Goal: Task Accomplishment & Management: Use online tool/utility

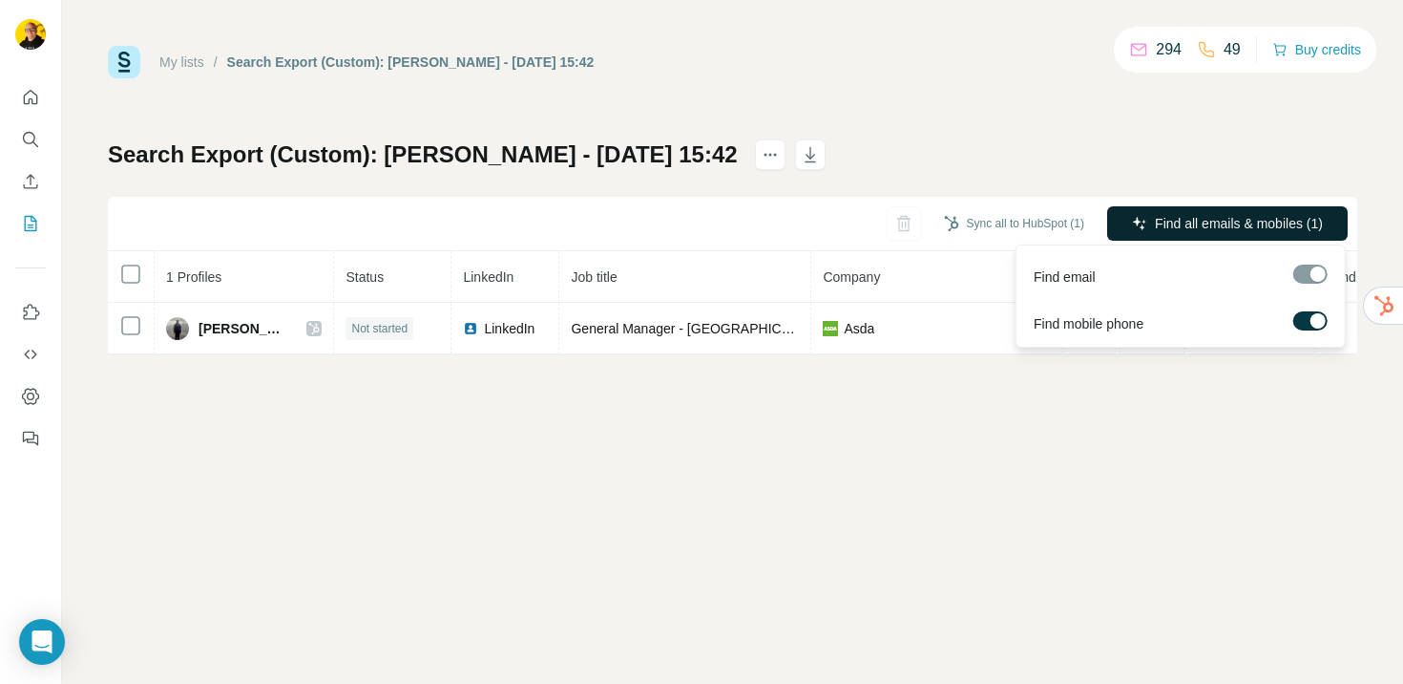
click at [1165, 221] on span "Find all emails & mobiles (1)" at bounding box center [1239, 223] width 168 height 19
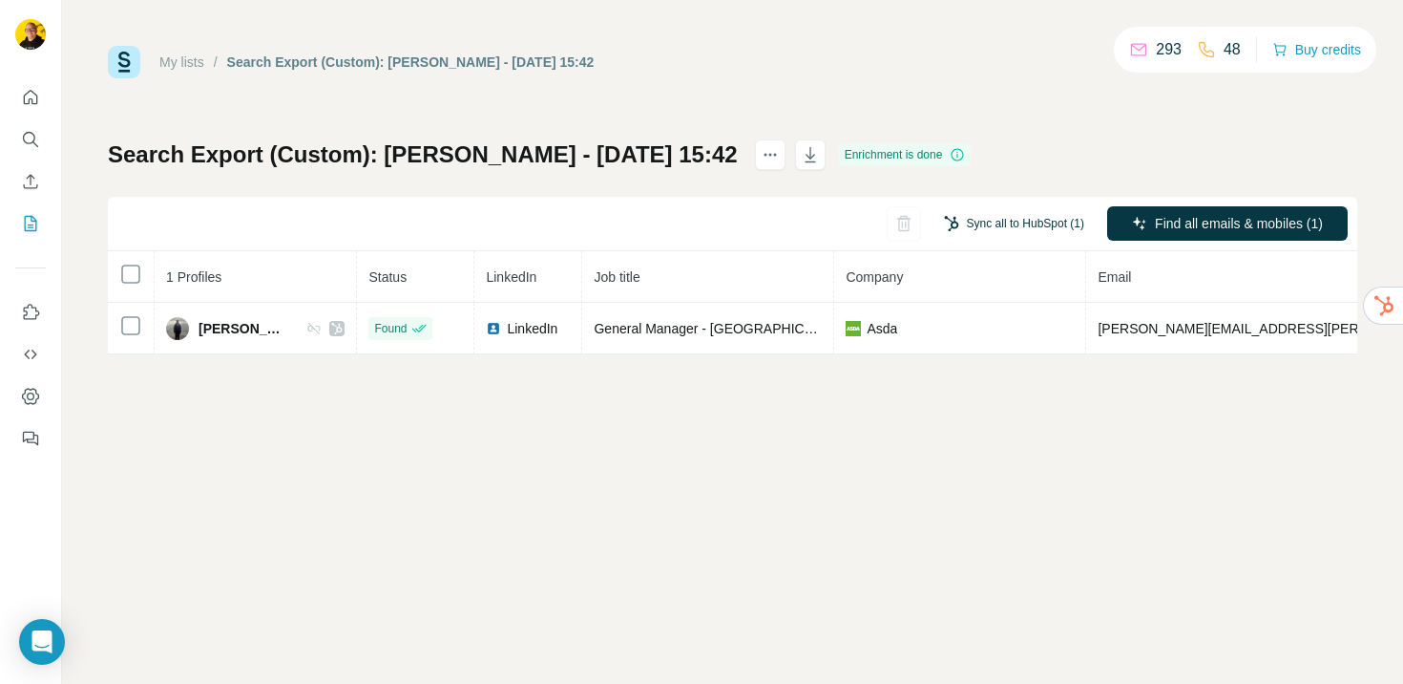
click at [1012, 220] on button "Sync all to HubSpot (1)" at bounding box center [1014, 223] width 167 height 29
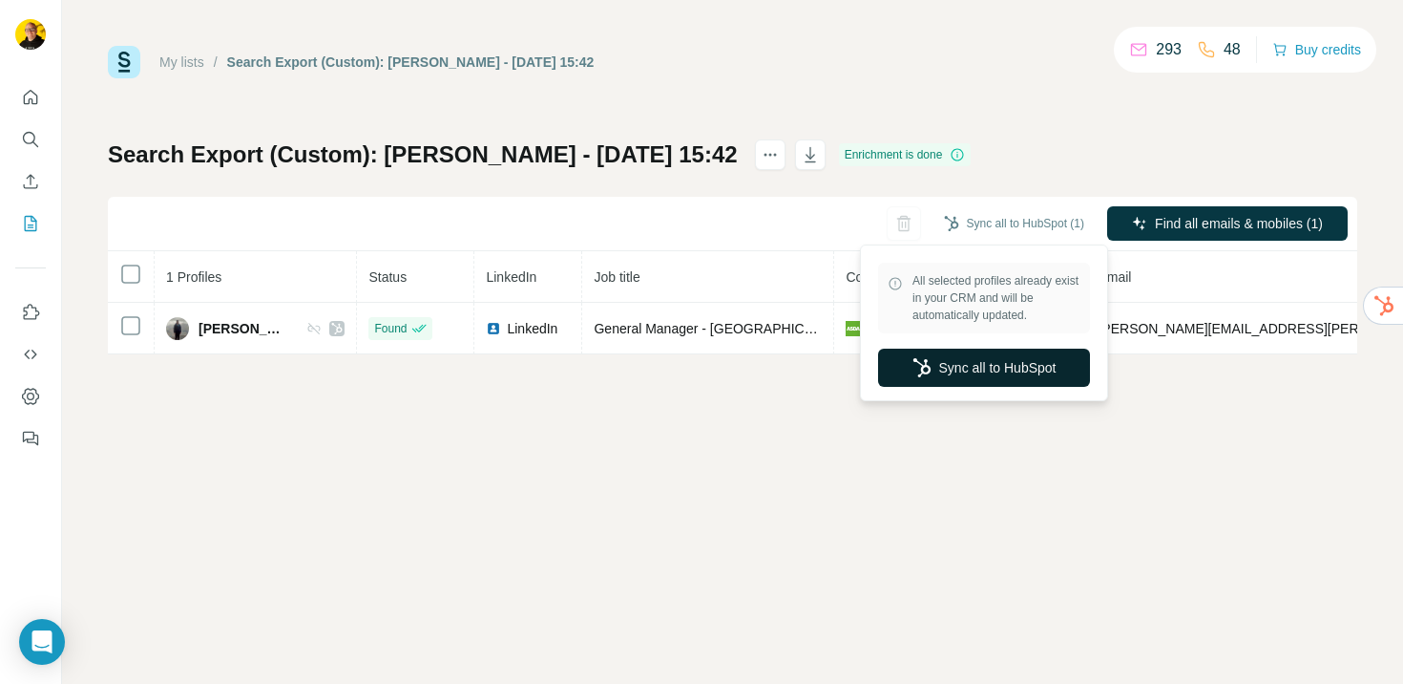
click at [985, 376] on button "Sync all to HubSpot" at bounding box center [984, 367] width 212 height 38
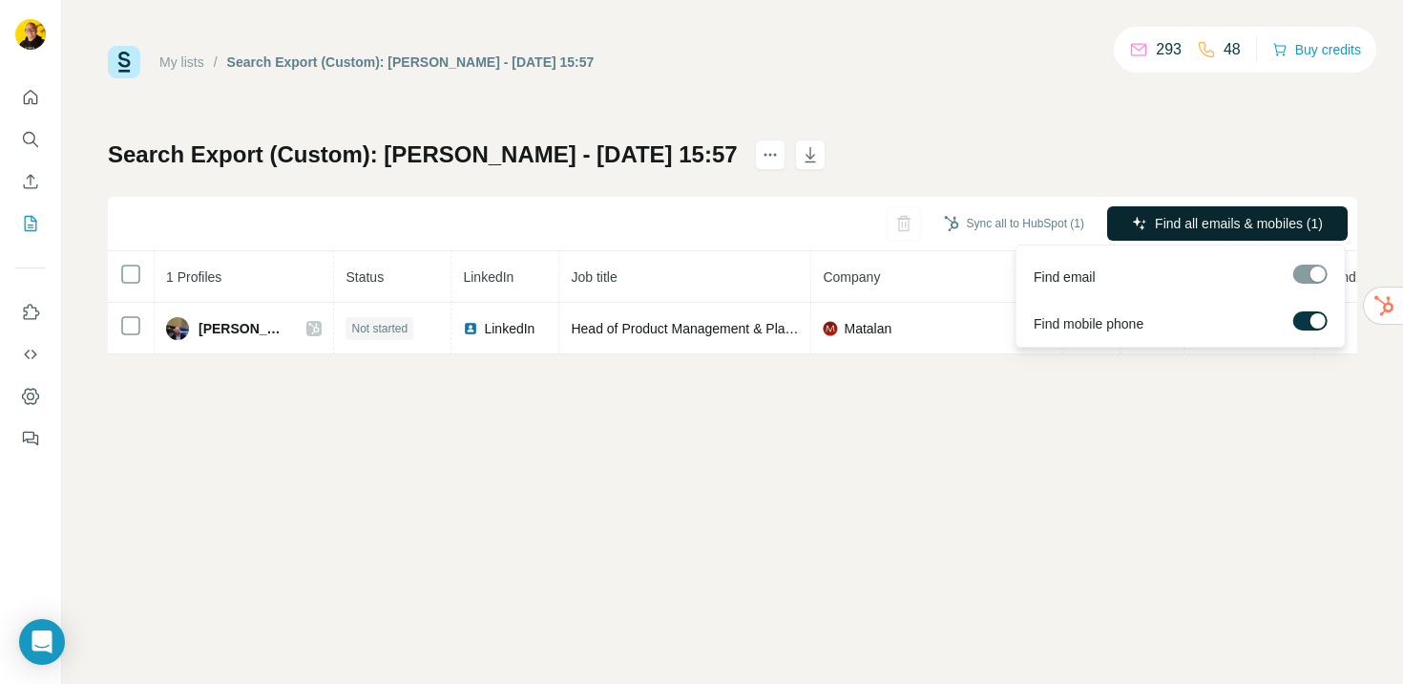
click at [1220, 226] on span "Find all emails & mobiles (1)" at bounding box center [1239, 223] width 168 height 19
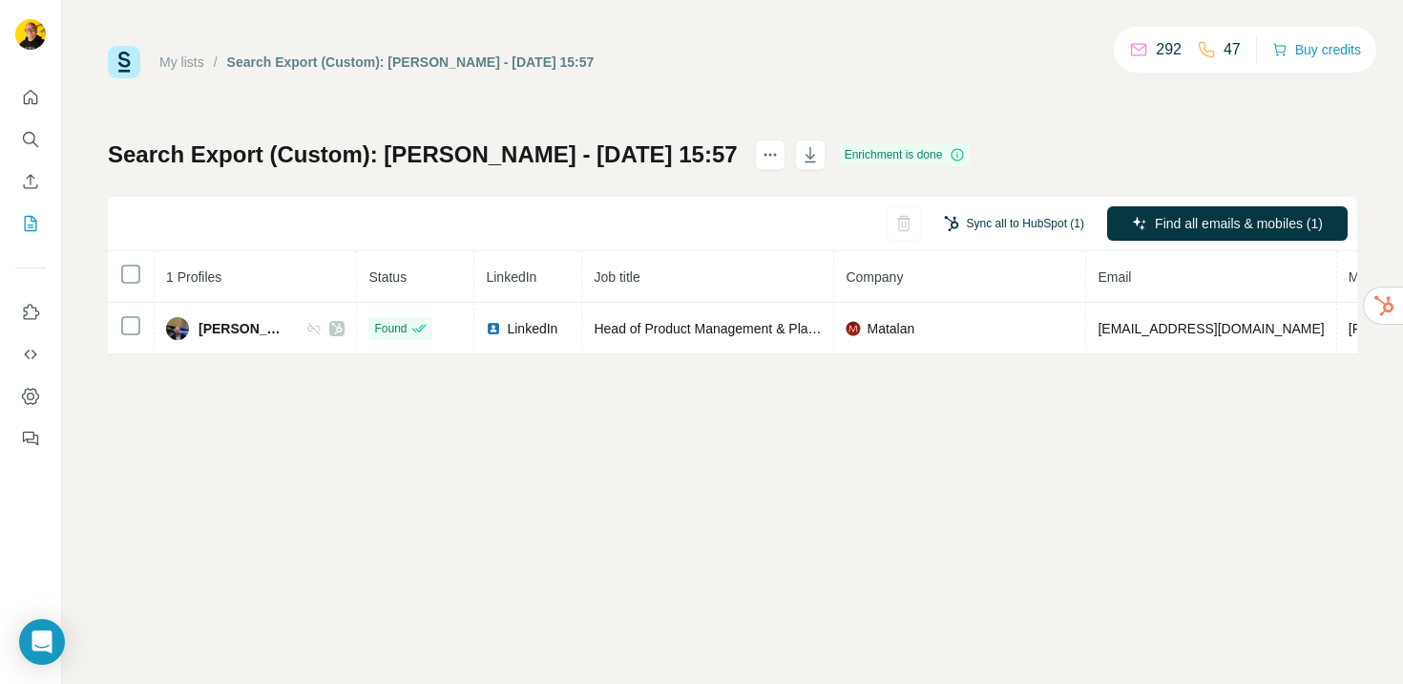
click at [1030, 221] on button "Sync all to HubSpot (1)" at bounding box center [1014, 223] width 167 height 29
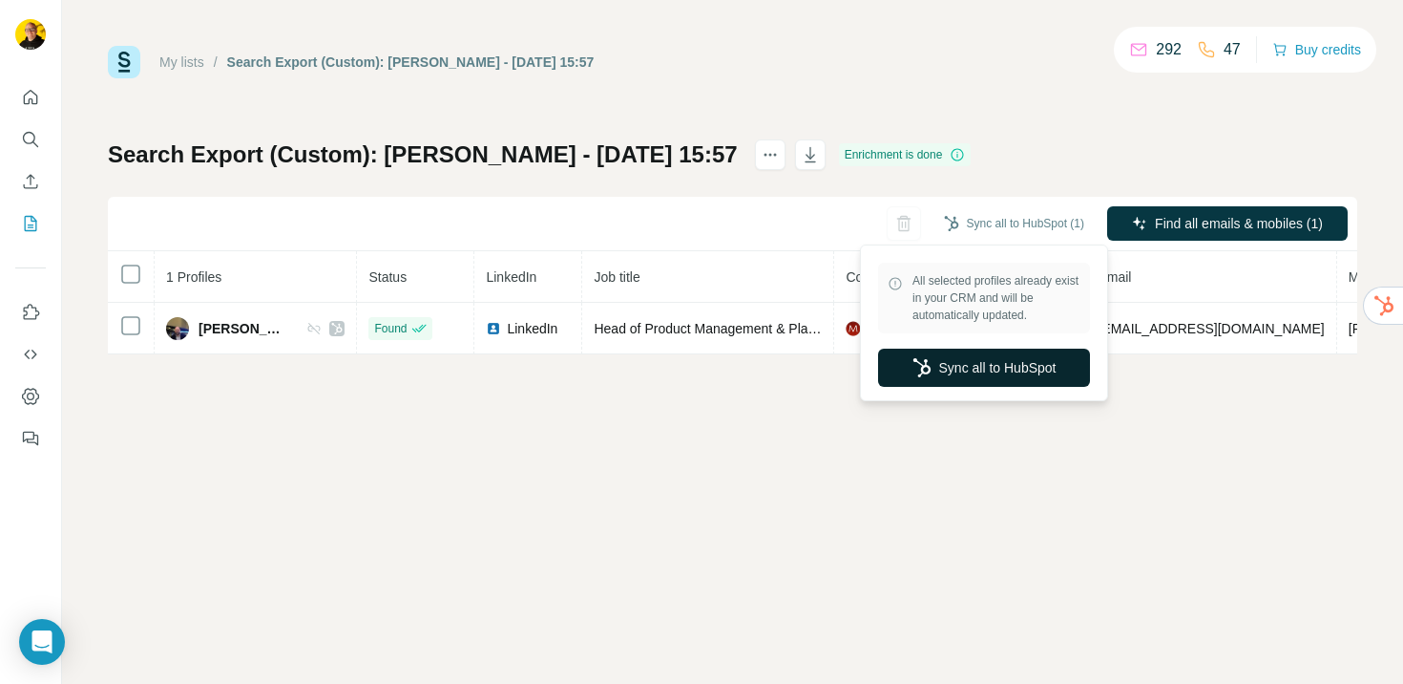
click at [1003, 366] on button "Sync all to HubSpot" at bounding box center [984, 367] width 212 height 38
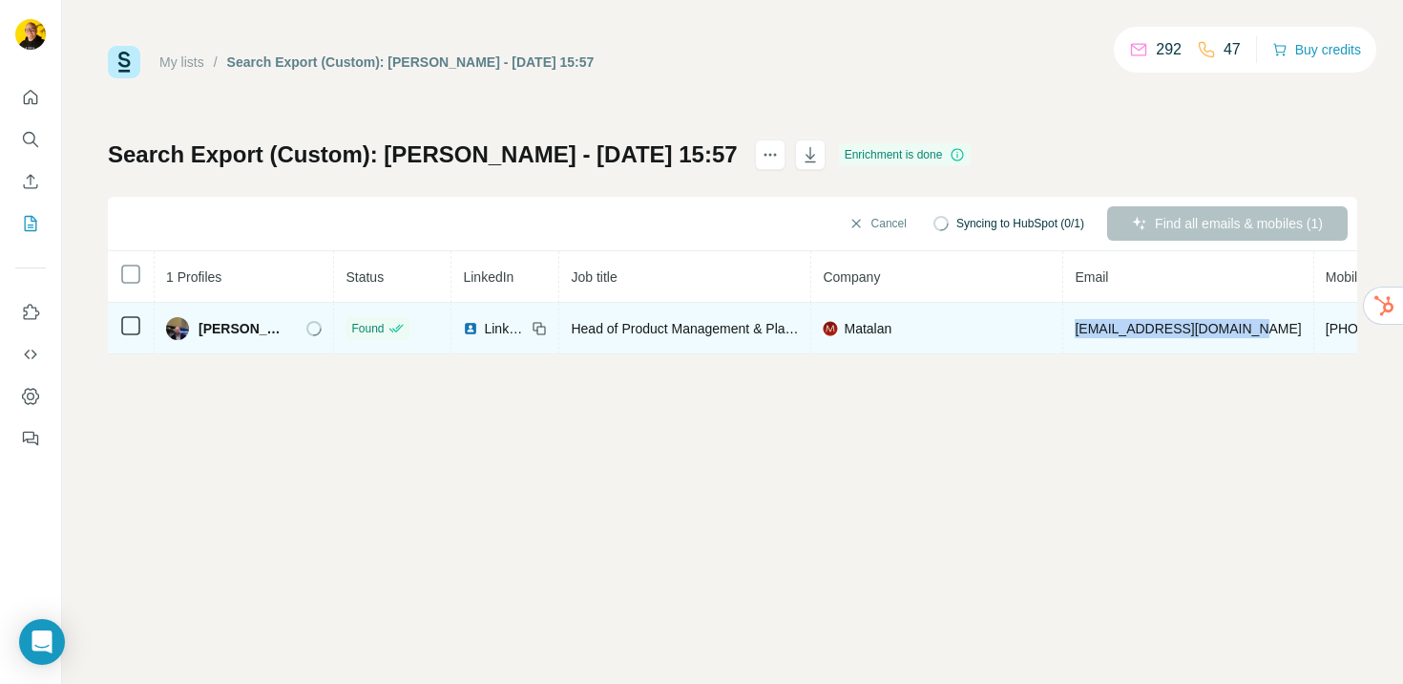
drag, startPoint x: 1060, startPoint y: 326, endPoint x: 1240, endPoint y: 328, distance: 180.4
click at [1240, 328] on td "chadwick_a@matalan.co.uk" at bounding box center [1188, 329] width 250 height 52
copy span "chadwick_a@matalan.co.uk"
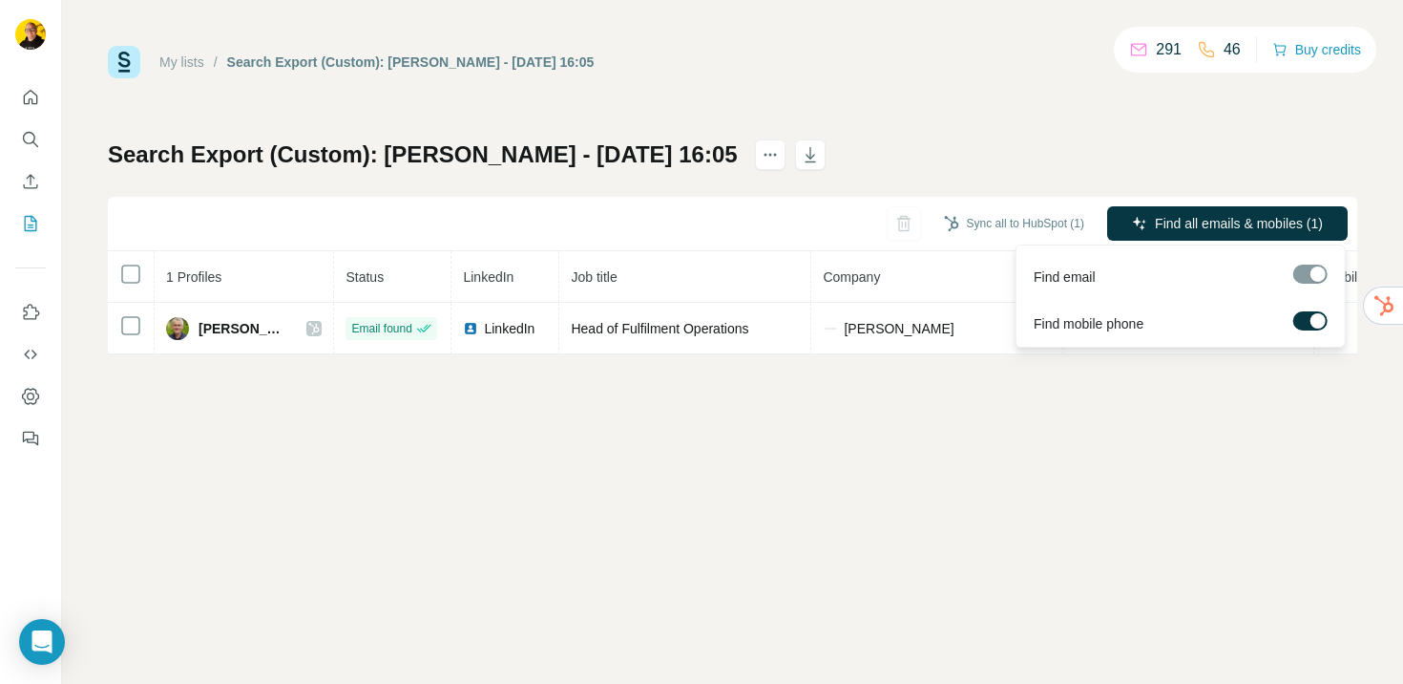
click at [1309, 324] on label at bounding box center [1311, 320] width 34 height 19
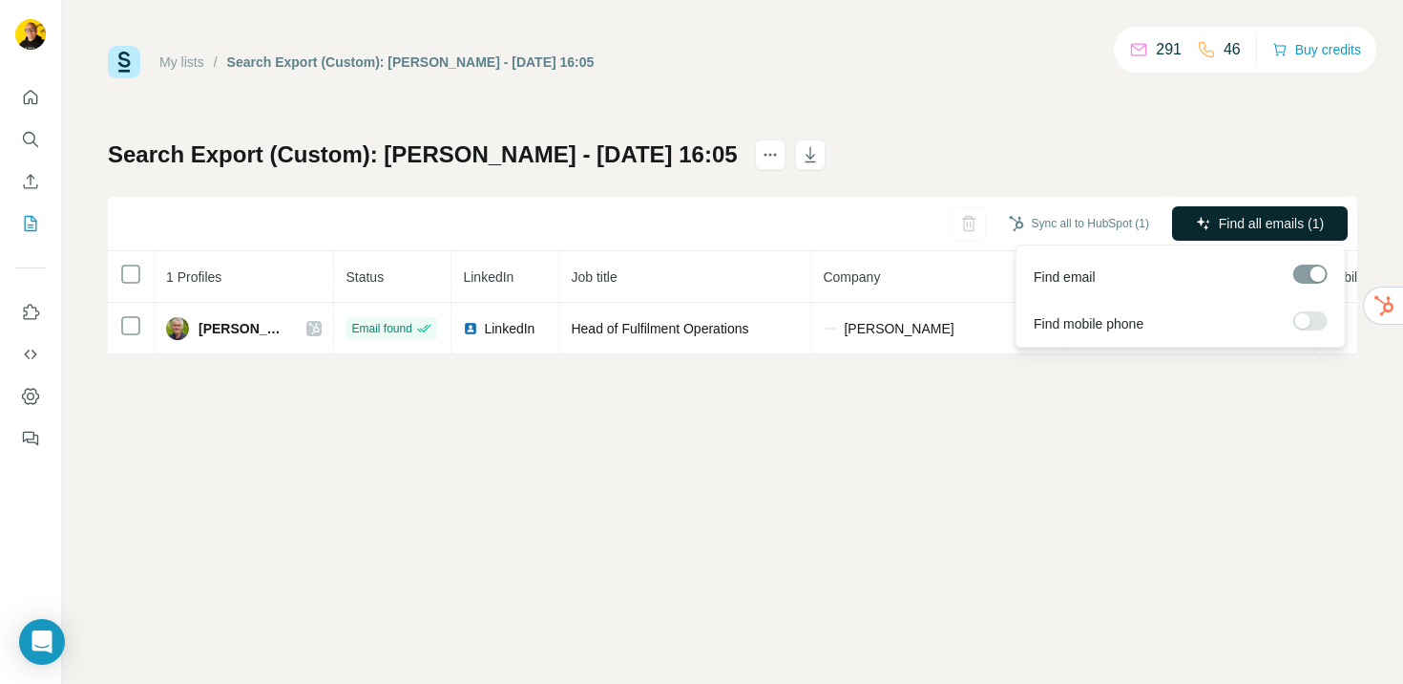
click at [1256, 226] on span "Find all emails (1)" at bounding box center [1271, 223] width 105 height 19
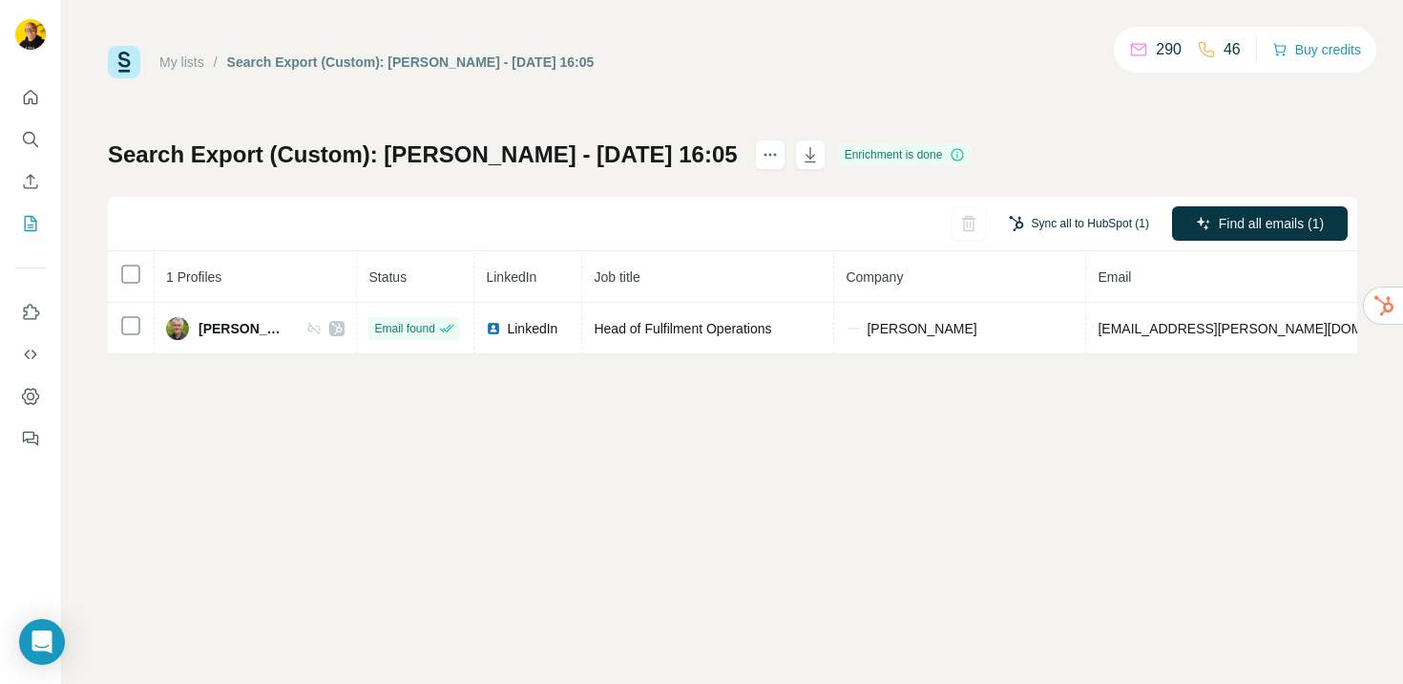
click at [1051, 228] on button "Sync all to HubSpot (1)" at bounding box center [1079, 223] width 167 height 29
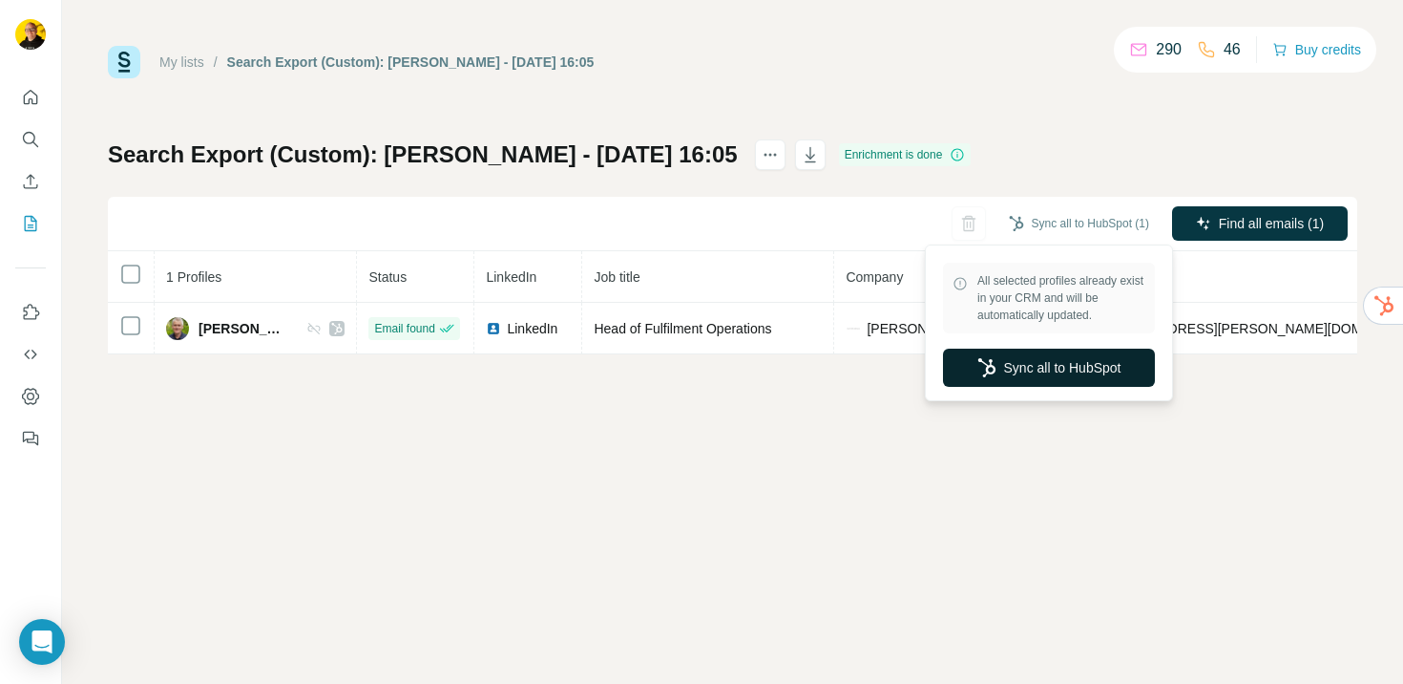
click at [1044, 374] on button "Sync all to HubSpot" at bounding box center [1049, 367] width 212 height 38
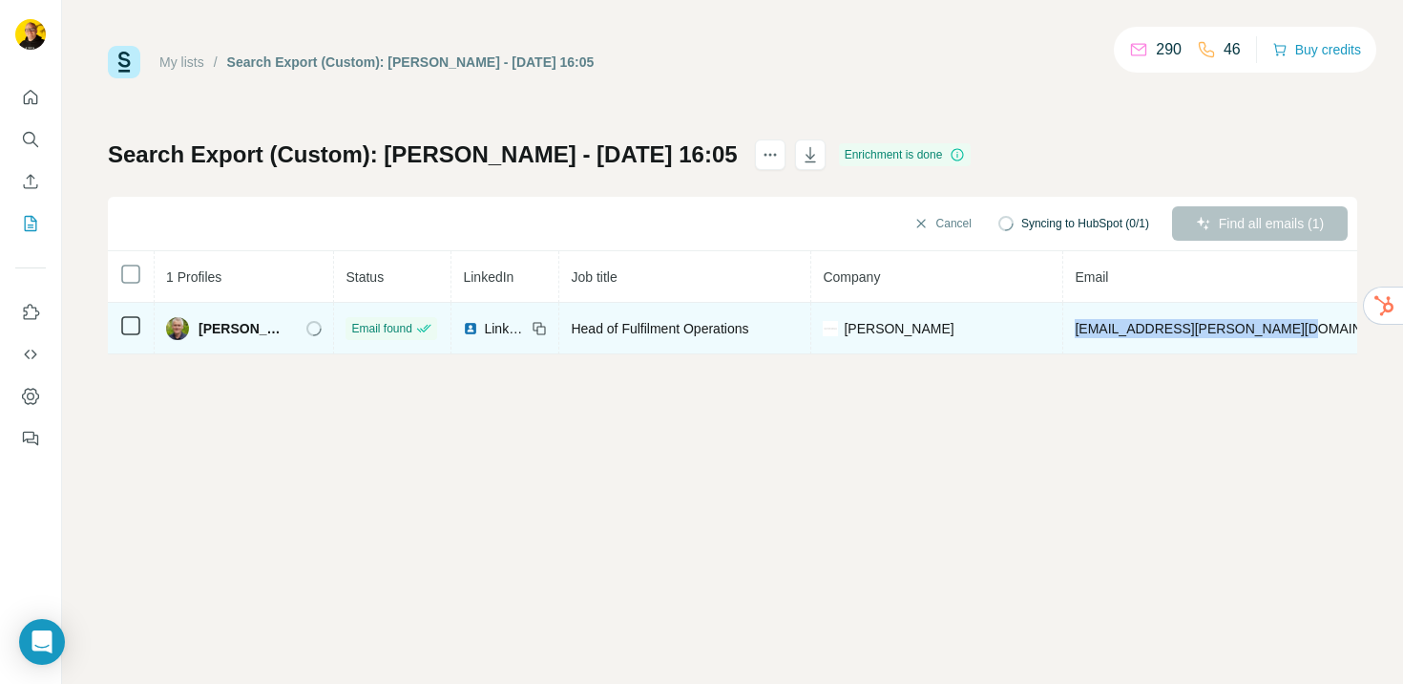
drag, startPoint x: 1073, startPoint y: 330, endPoint x: 1293, endPoint y: 340, distance: 219.8
click at [1293, 340] on td "seamus.brennan@oliverbonas.com" at bounding box center [1243, 329] width 360 height 52
copy span "seamus.brennan@oliverbonas.com"
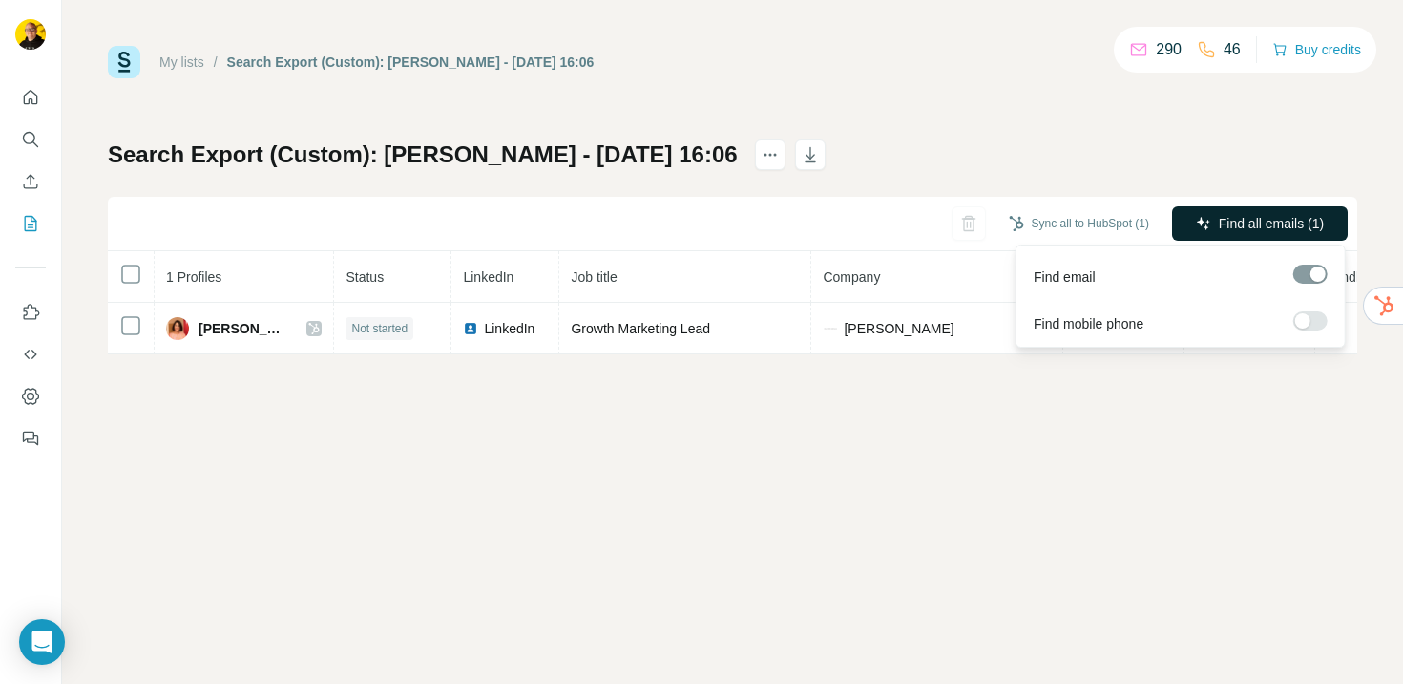
click at [1237, 223] on span "Find all emails (1)" at bounding box center [1271, 223] width 105 height 19
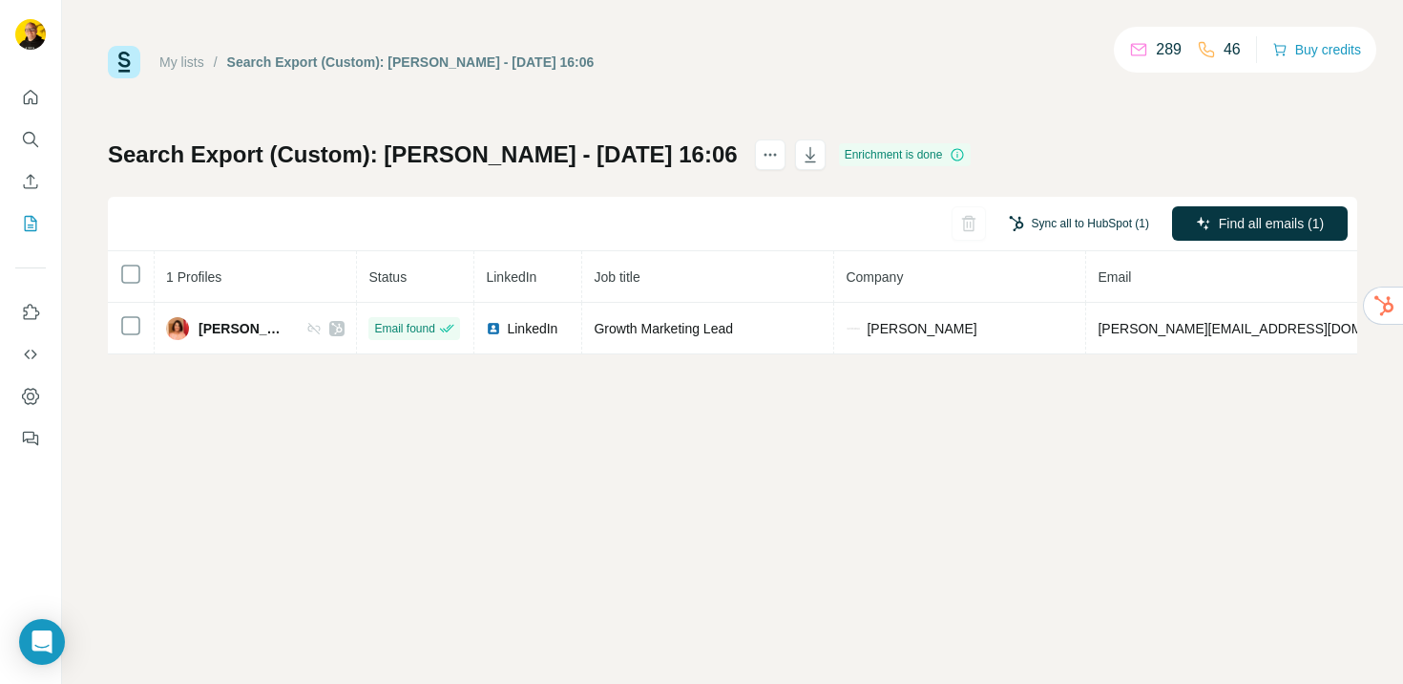
click at [1047, 221] on button "Sync all to HubSpot (1)" at bounding box center [1079, 223] width 167 height 29
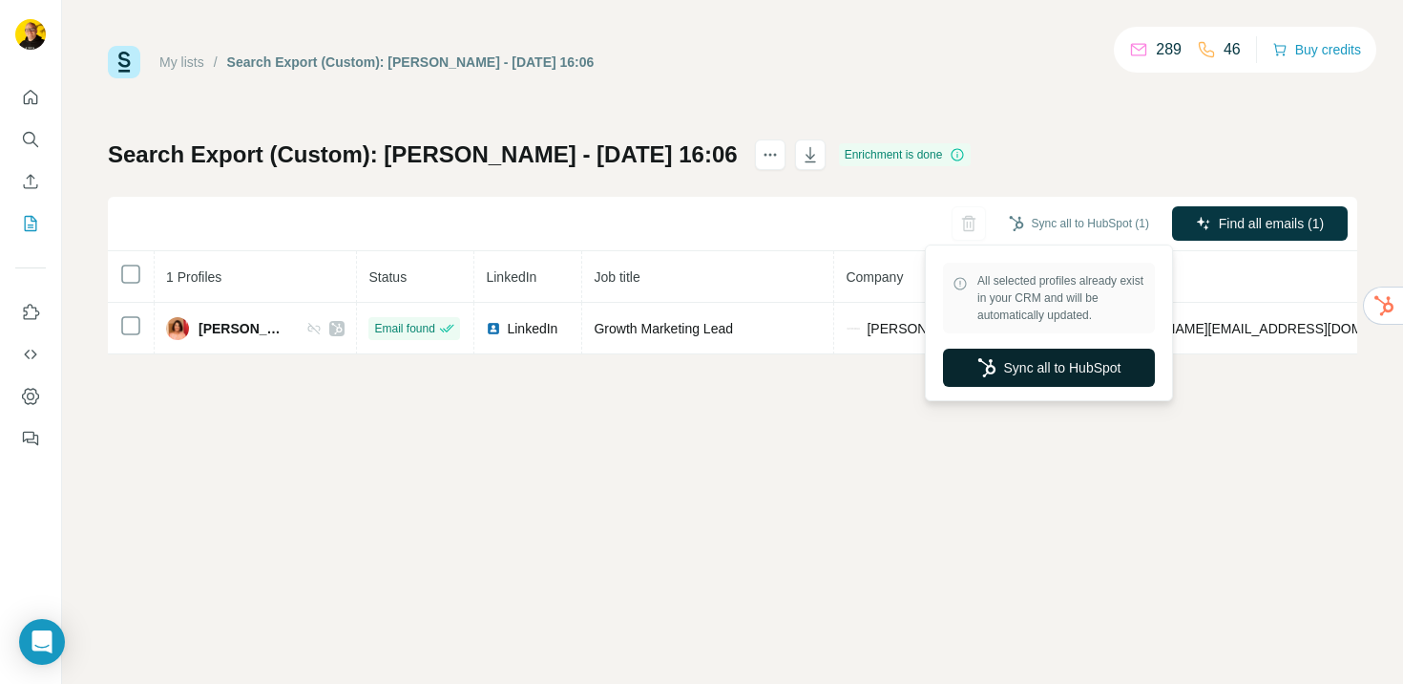
click at [1011, 379] on button "Sync all to HubSpot" at bounding box center [1049, 367] width 212 height 38
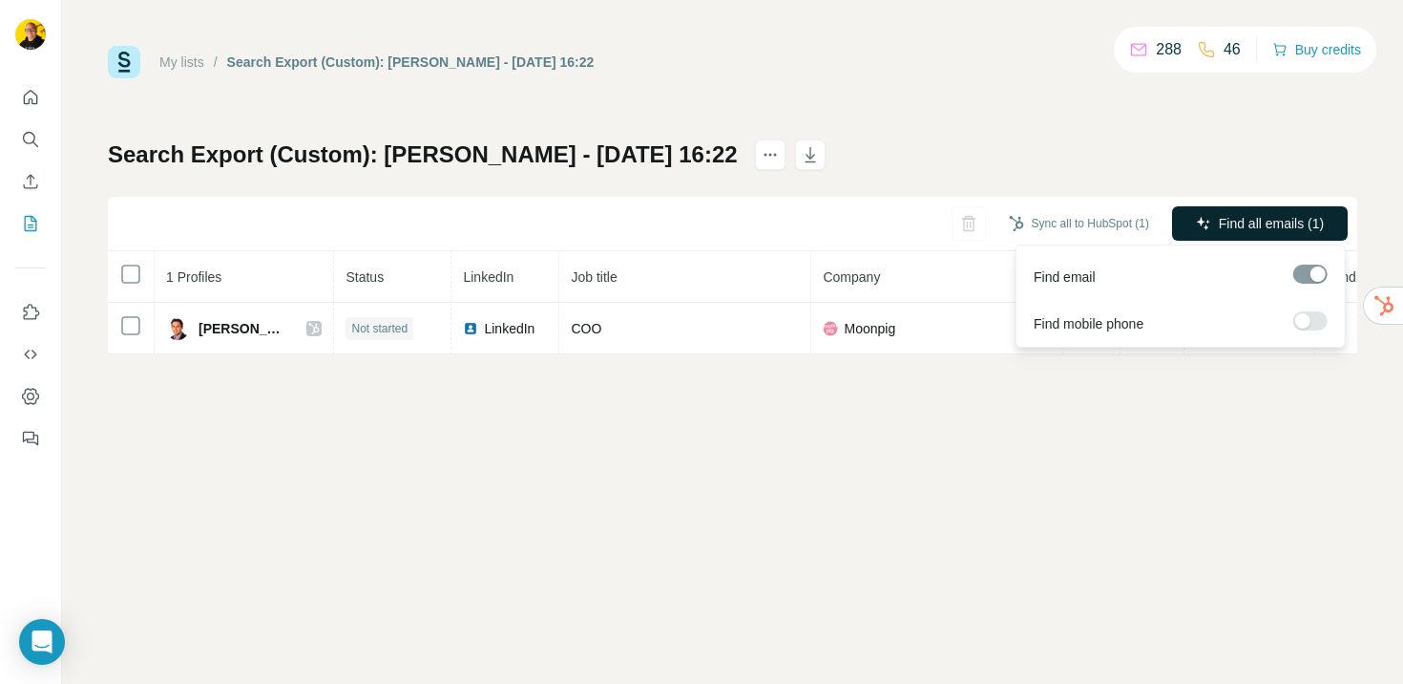
click at [1233, 207] on button "Find all emails (1)" at bounding box center [1260, 223] width 176 height 34
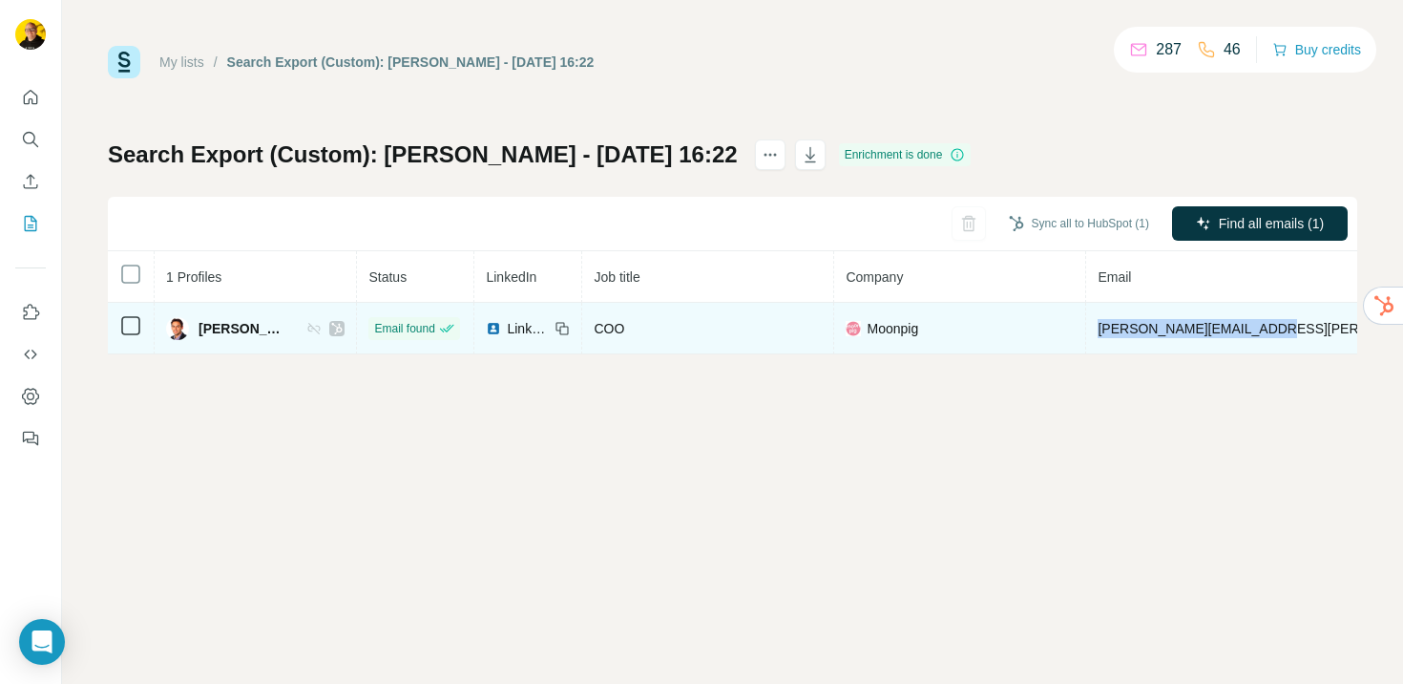
drag, startPoint x: 1075, startPoint y: 329, endPoint x: 1251, endPoint y: 327, distance: 175.7
click at [1251, 327] on span "[PERSON_NAME][EMAIL_ADDRESS][PERSON_NAME][DOMAIN_NAME]" at bounding box center [1321, 328] width 447 height 15
copy span "[PERSON_NAME][EMAIL_ADDRESS][PERSON_NAME][DOMAIN_NAME]"
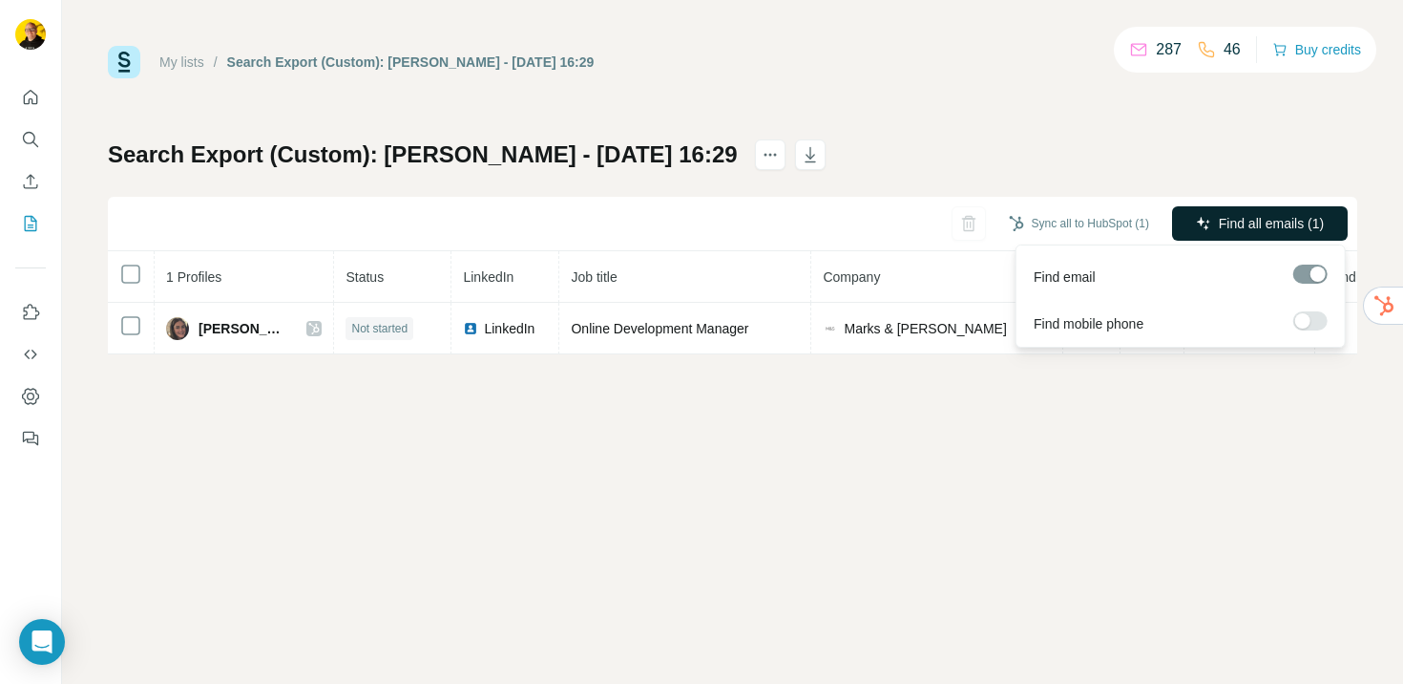
click at [1237, 226] on span "Find all emails (1)" at bounding box center [1271, 223] width 105 height 19
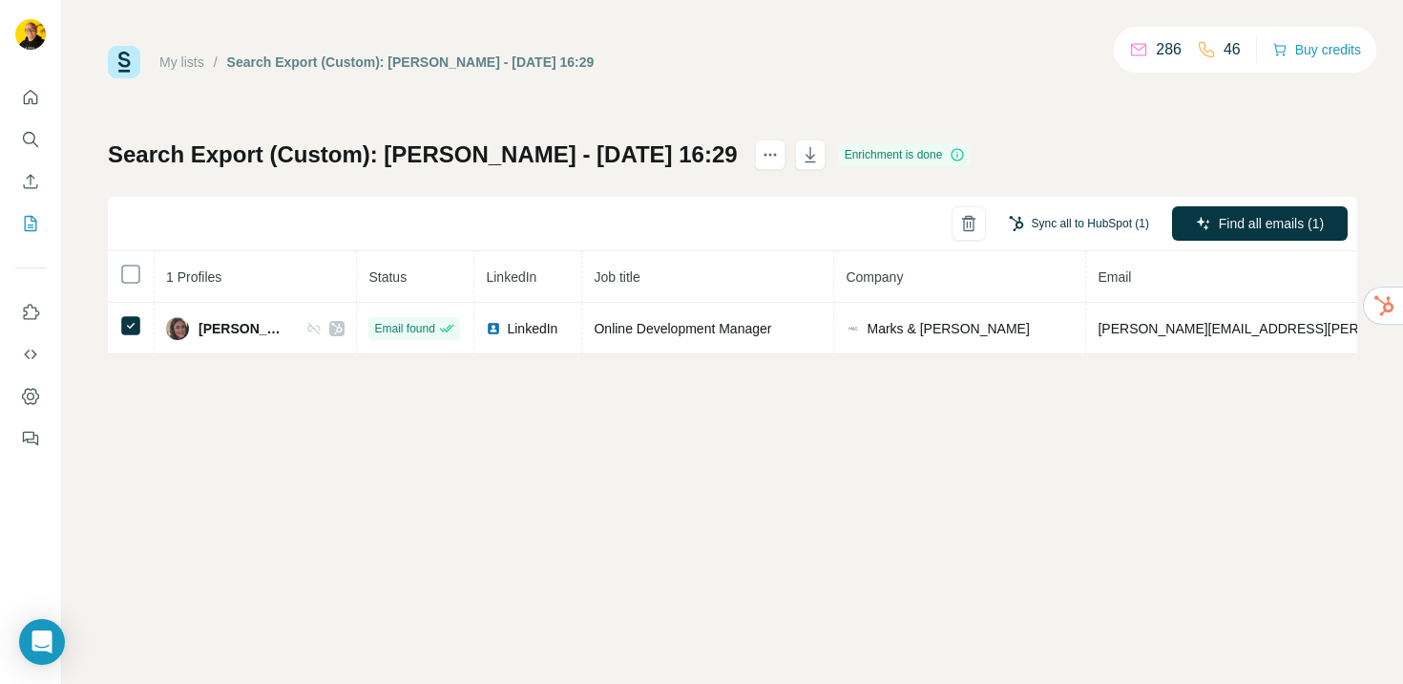
click at [1095, 219] on button "Sync all to HubSpot (1)" at bounding box center [1079, 223] width 167 height 29
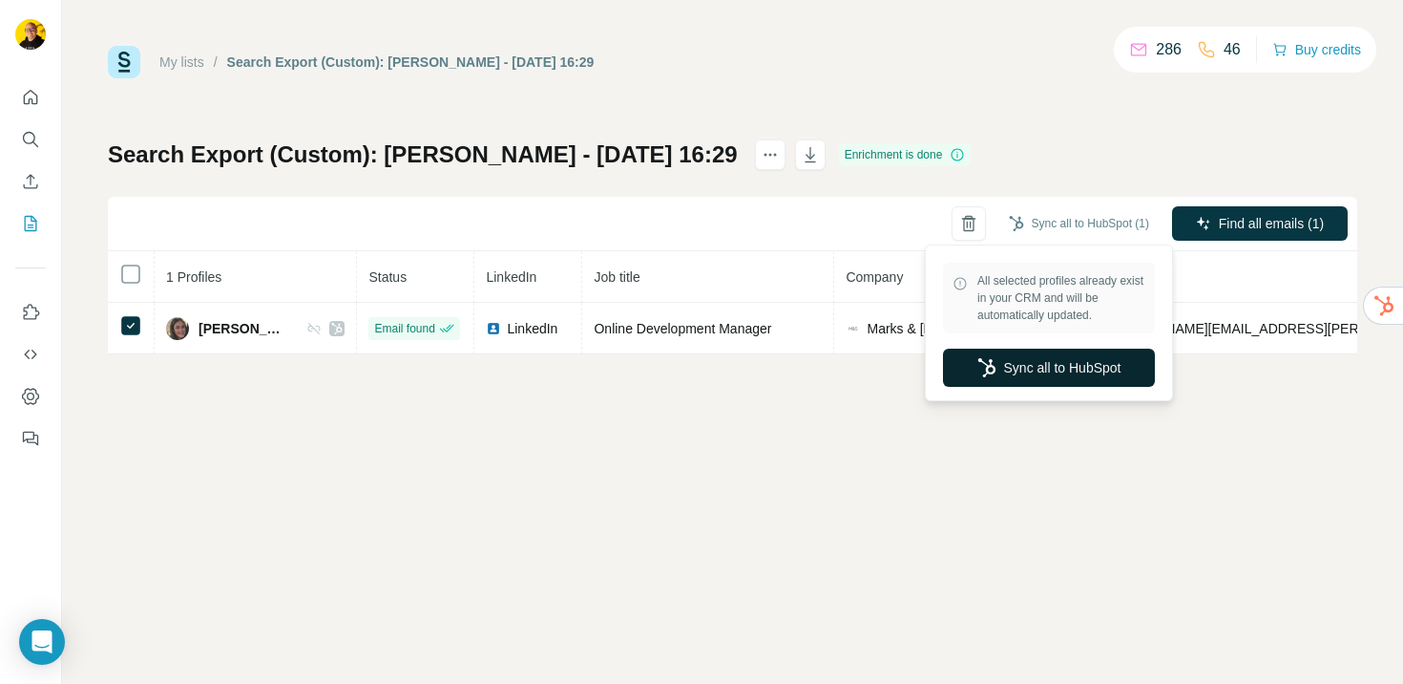
click at [1076, 370] on button "Sync all to HubSpot" at bounding box center [1049, 367] width 212 height 38
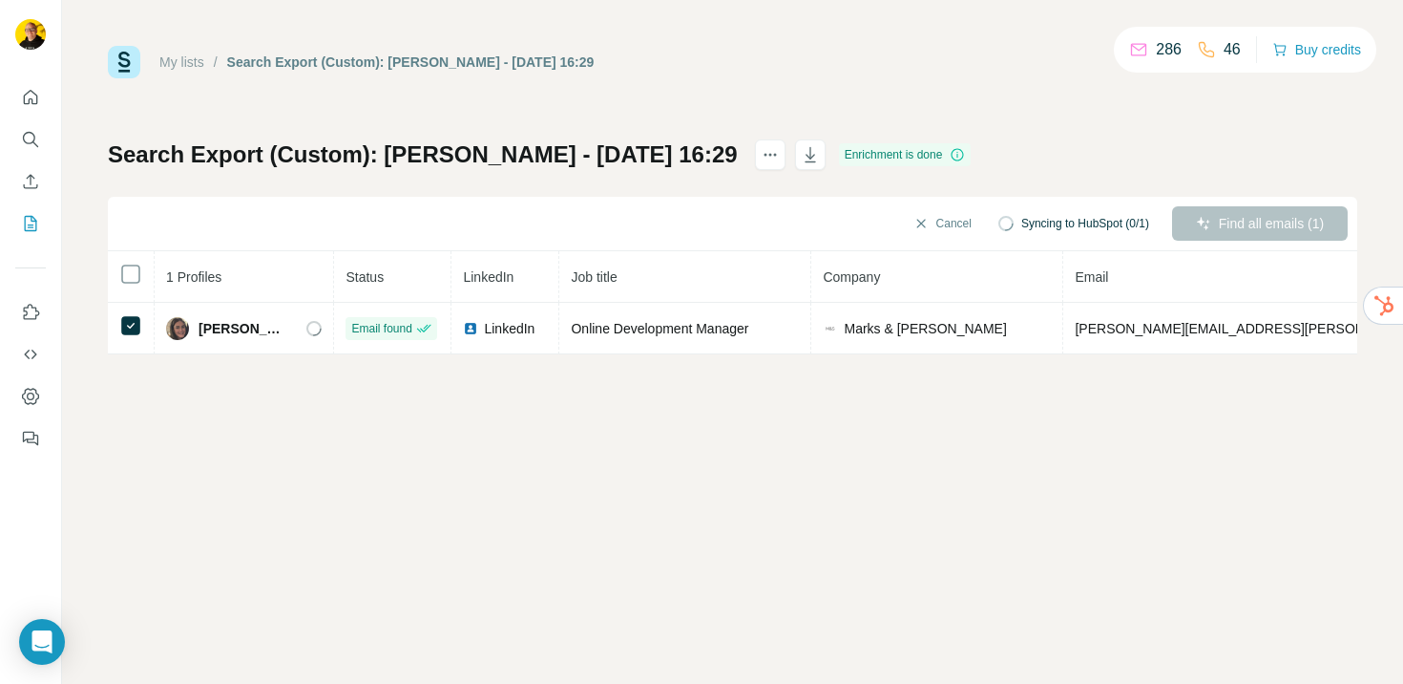
click at [1076, 370] on div "My lists / Search Export (Custom): rebecca aldis - 19/09/2025 16:29 286 46 Buy …" at bounding box center [732, 342] width 1341 height 684
click at [1071, 224] on button "Sync all to HubSpot (1)" at bounding box center [1079, 223] width 167 height 29
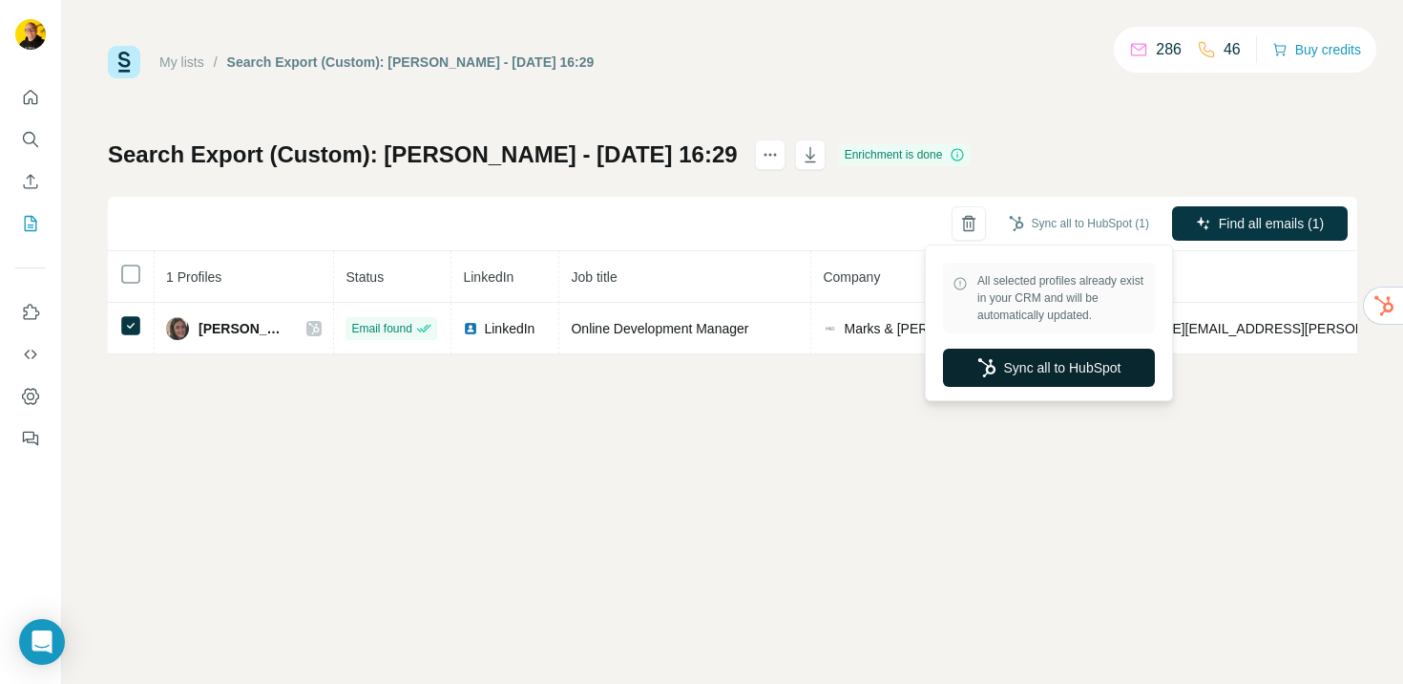
click at [1041, 368] on button "Sync all to HubSpot" at bounding box center [1049, 367] width 212 height 38
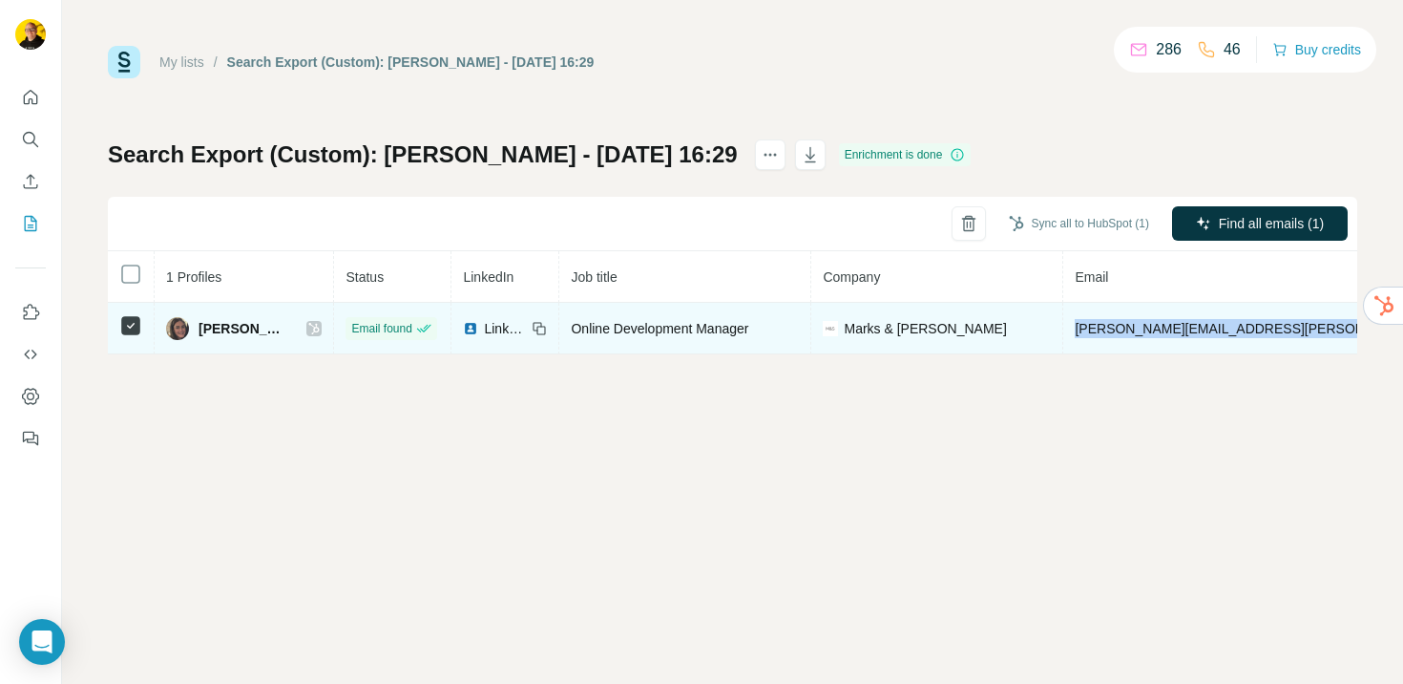
drag, startPoint x: 1056, startPoint y: 331, endPoint x: 1308, endPoint y: 323, distance: 252.2
click at [1309, 323] on td "rebecca.aldis@marks-and-spencer.com" at bounding box center [1353, 329] width 580 height 52
copy span "rebecca.aldis@marks-and-spencer.com"
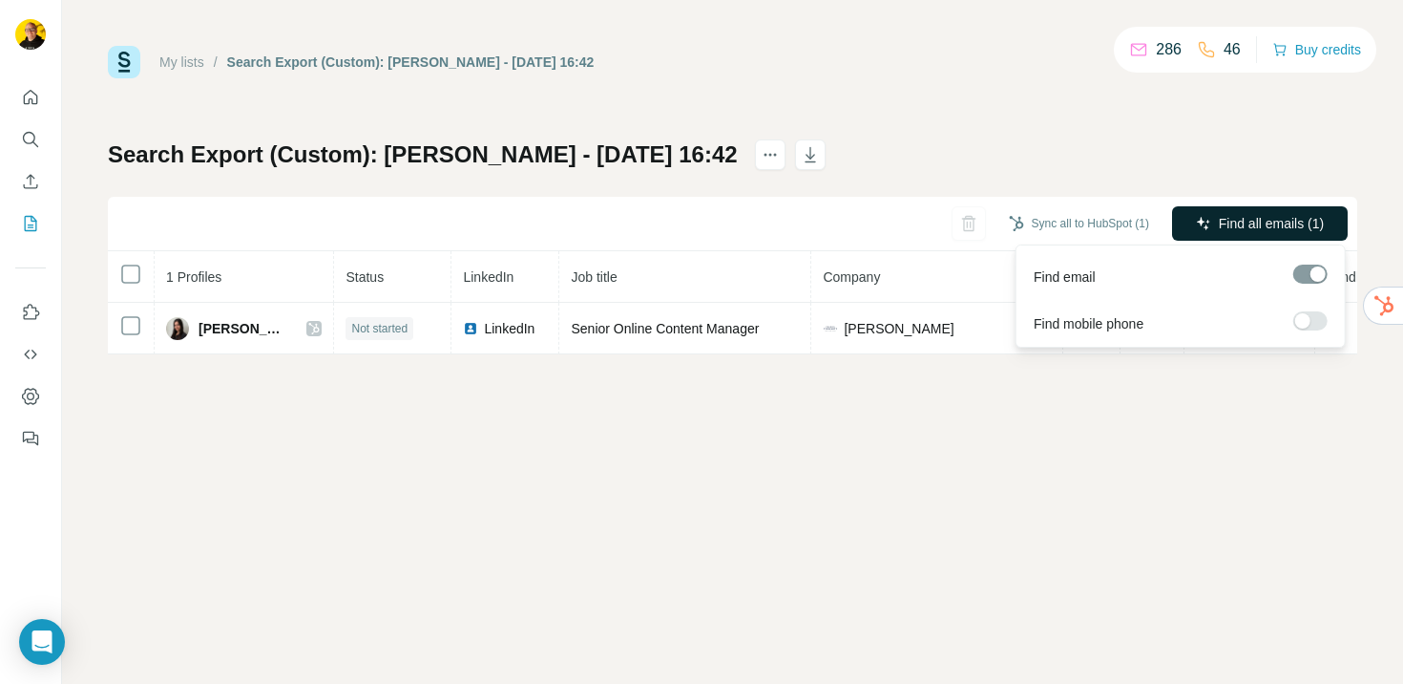
click at [1248, 224] on span "Find all emails (1)" at bounding box center [1271, 223] width 105 height 19
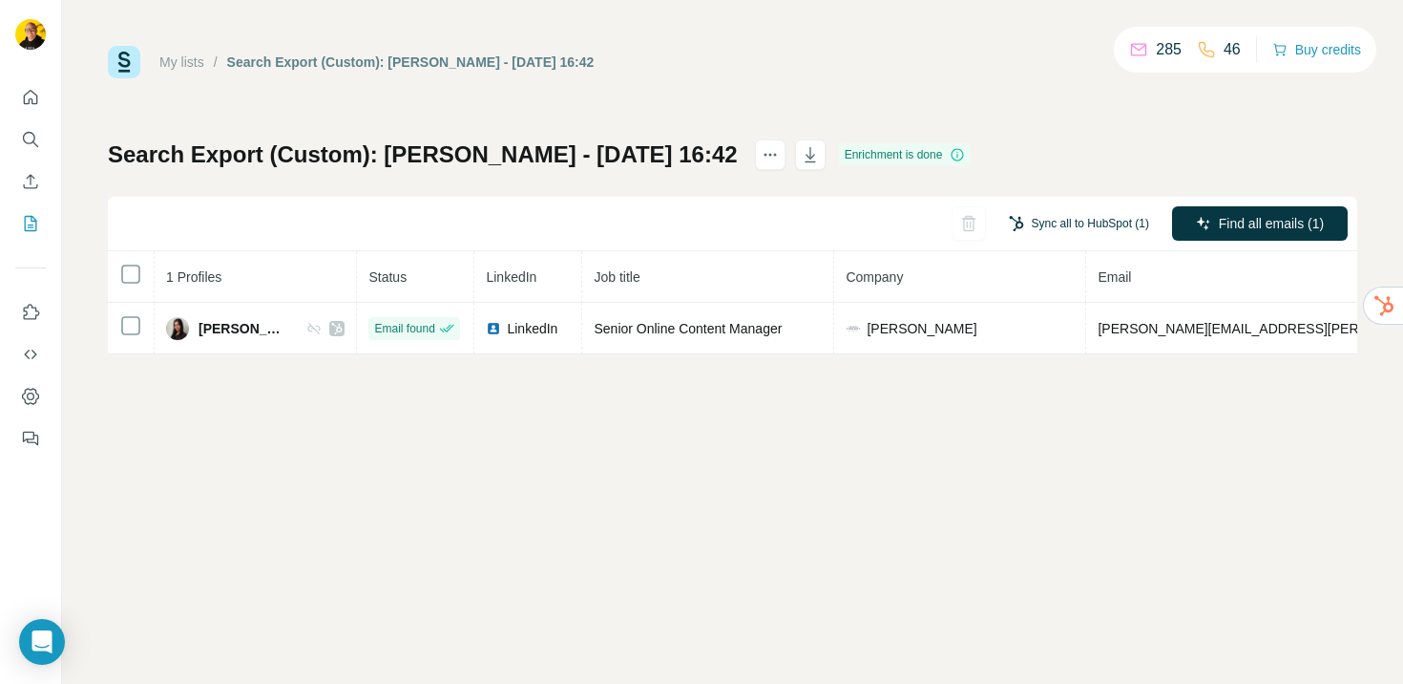
click at [1070, 224] on button "Sync all to HubSpot (1)" at bounding box center [1079, 223] width 167 height 29
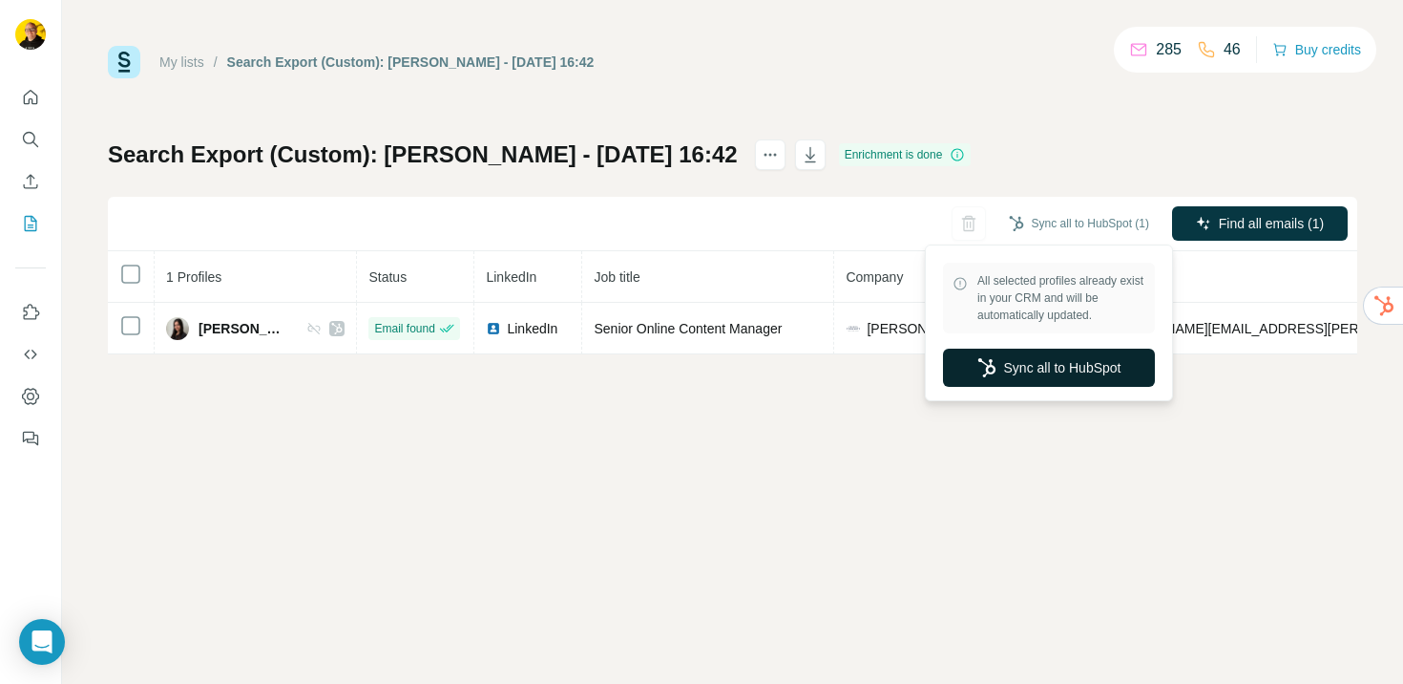
click at [1085, 367] on button "Sync all to HubSpot" at bounding box center [1049, 367] width 212 height 38
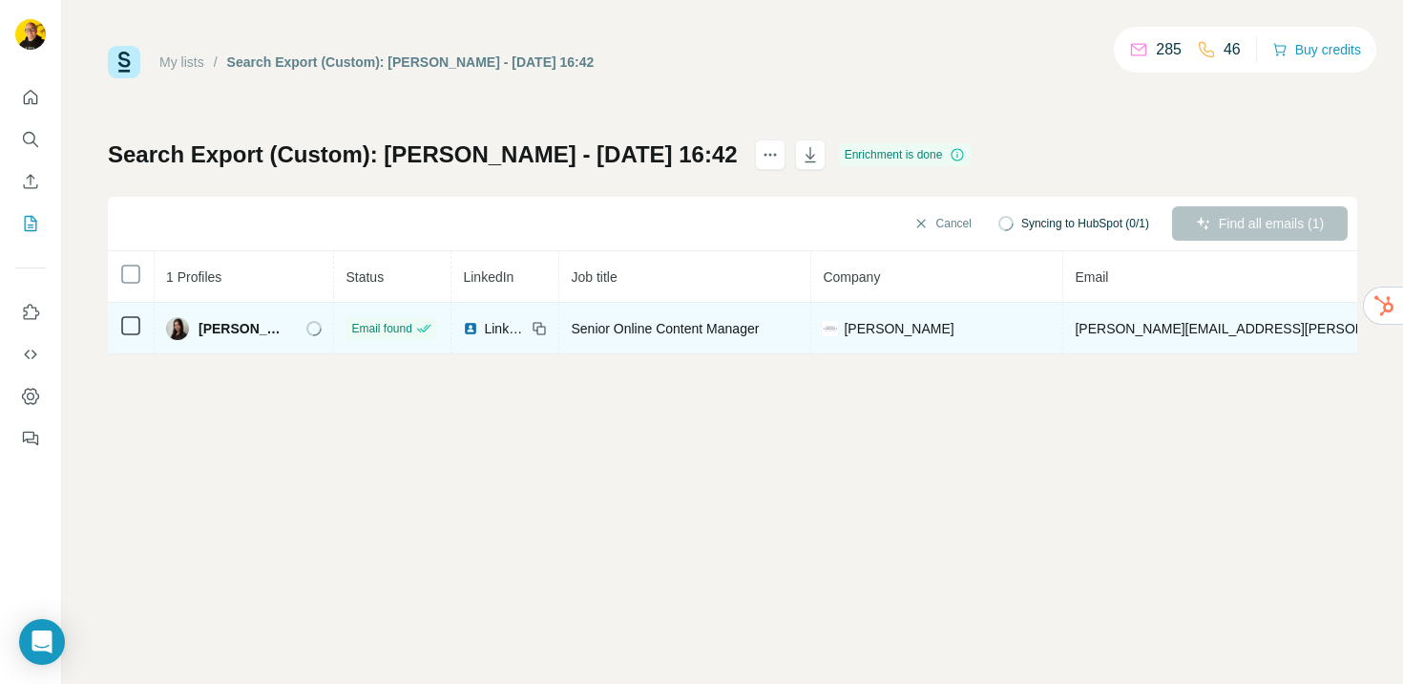
click at [1084, 330] on span "audrey.bellegarde@ctshirts.co.uk" at bounding box center [1298, 328] width 447 height 15
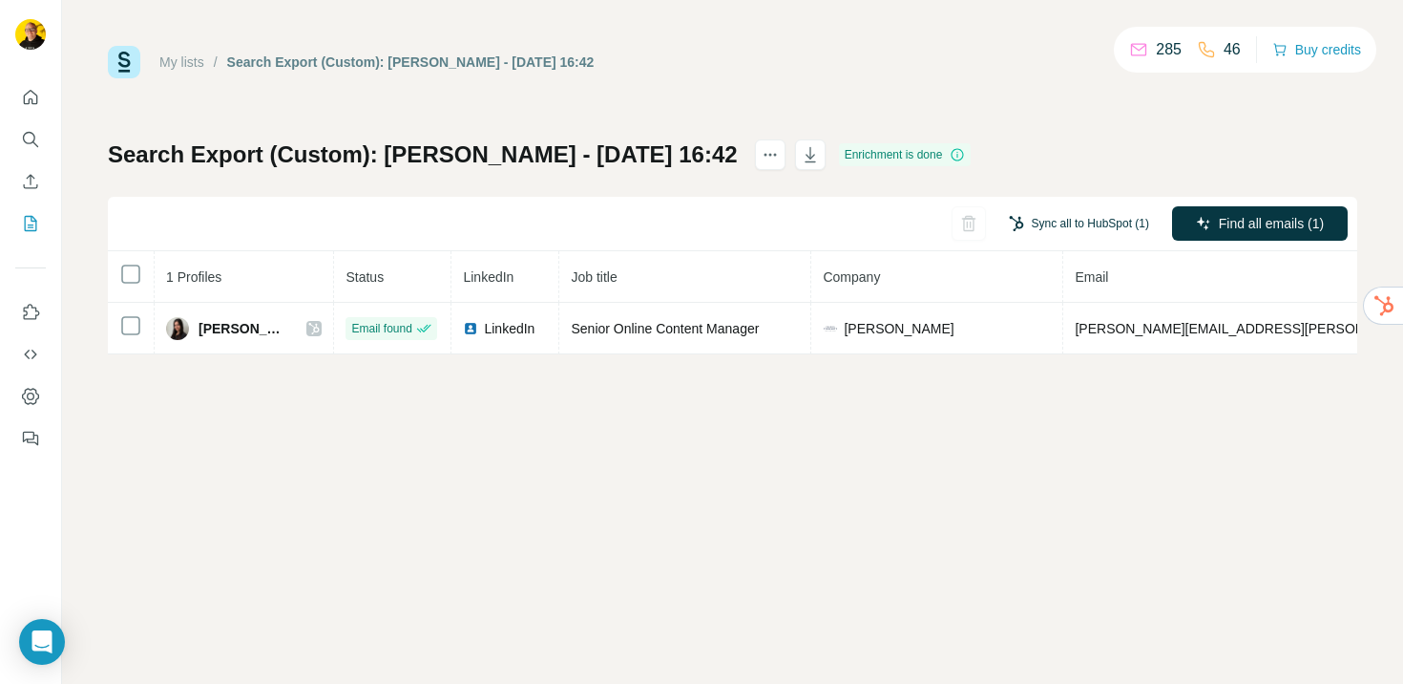
click at [1099, 217] on button "Sync all to HubSpot (1)" at bounding box center [1079, 223] width 167 height 29
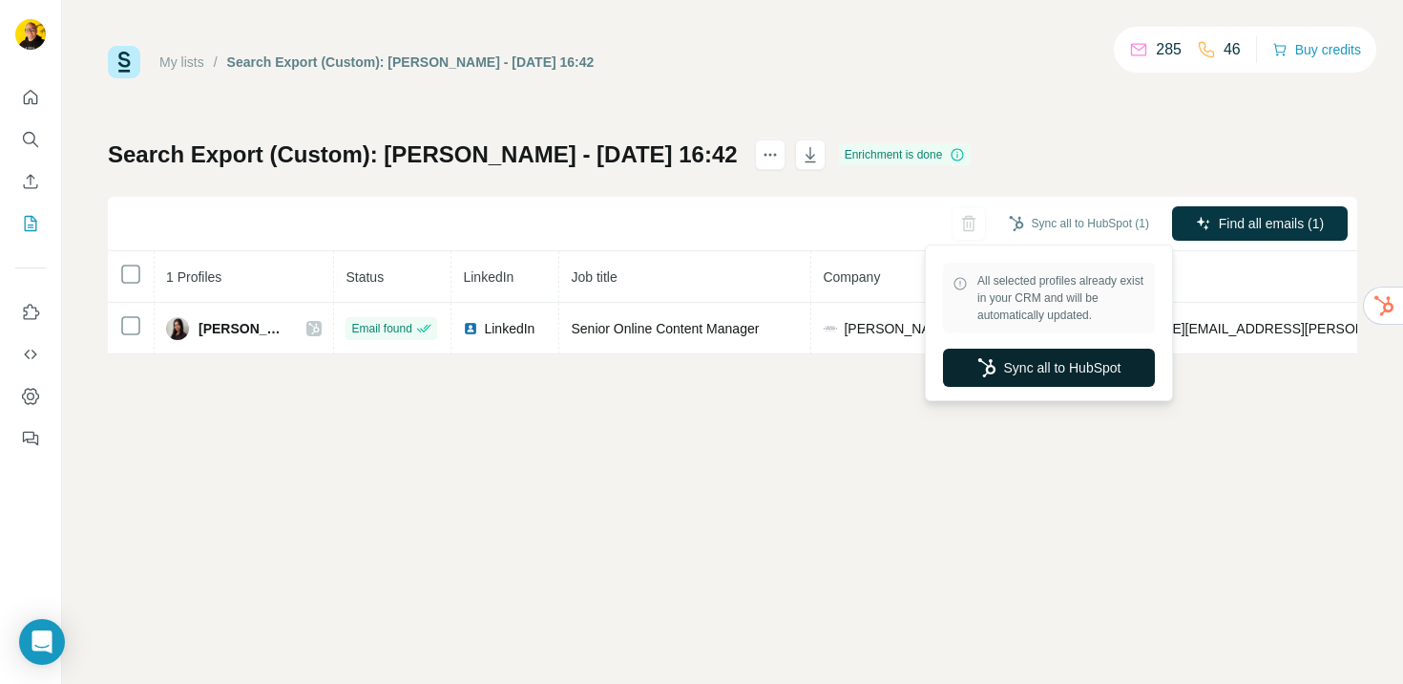
click at [1053, 372] on button "Sync all to HubSpot" at bounding box center [1049, 367] width 212 height 38
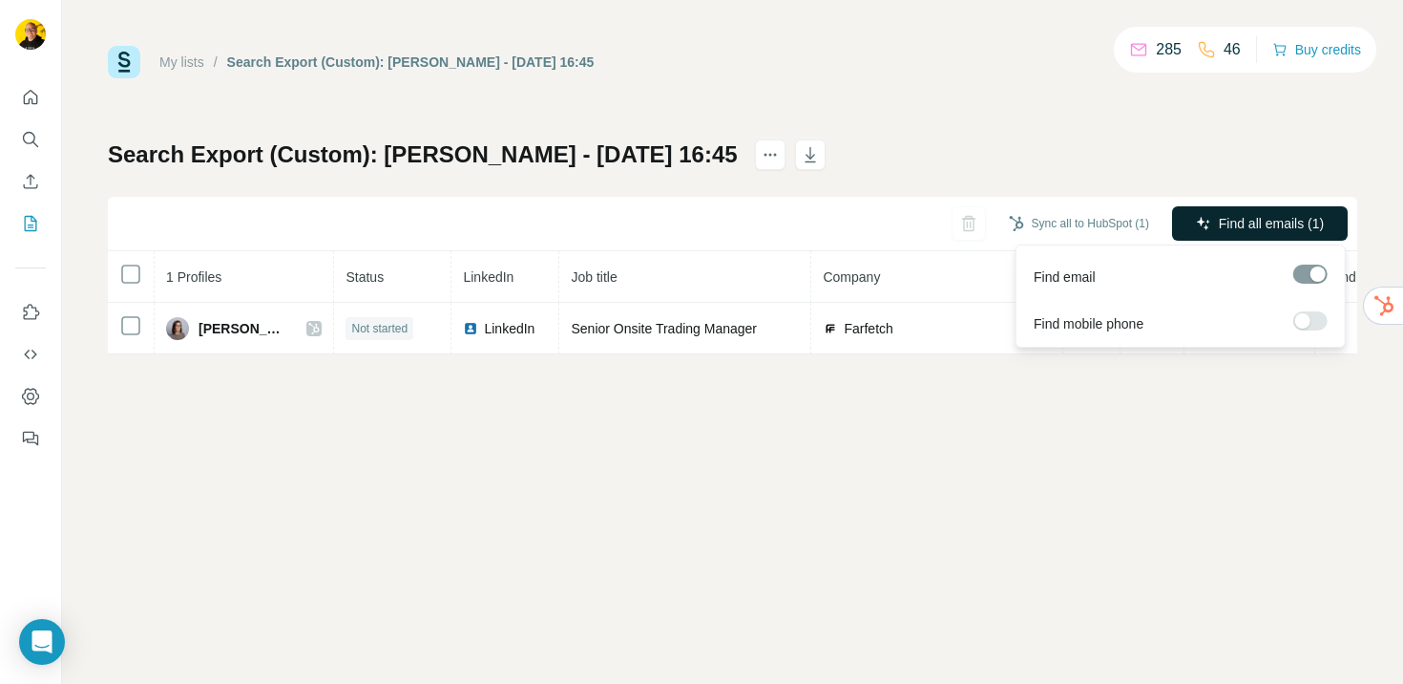
click at [1274, 209] on button "Find all emails (1)" at bounding box center [1260, 223] width 176 height 34
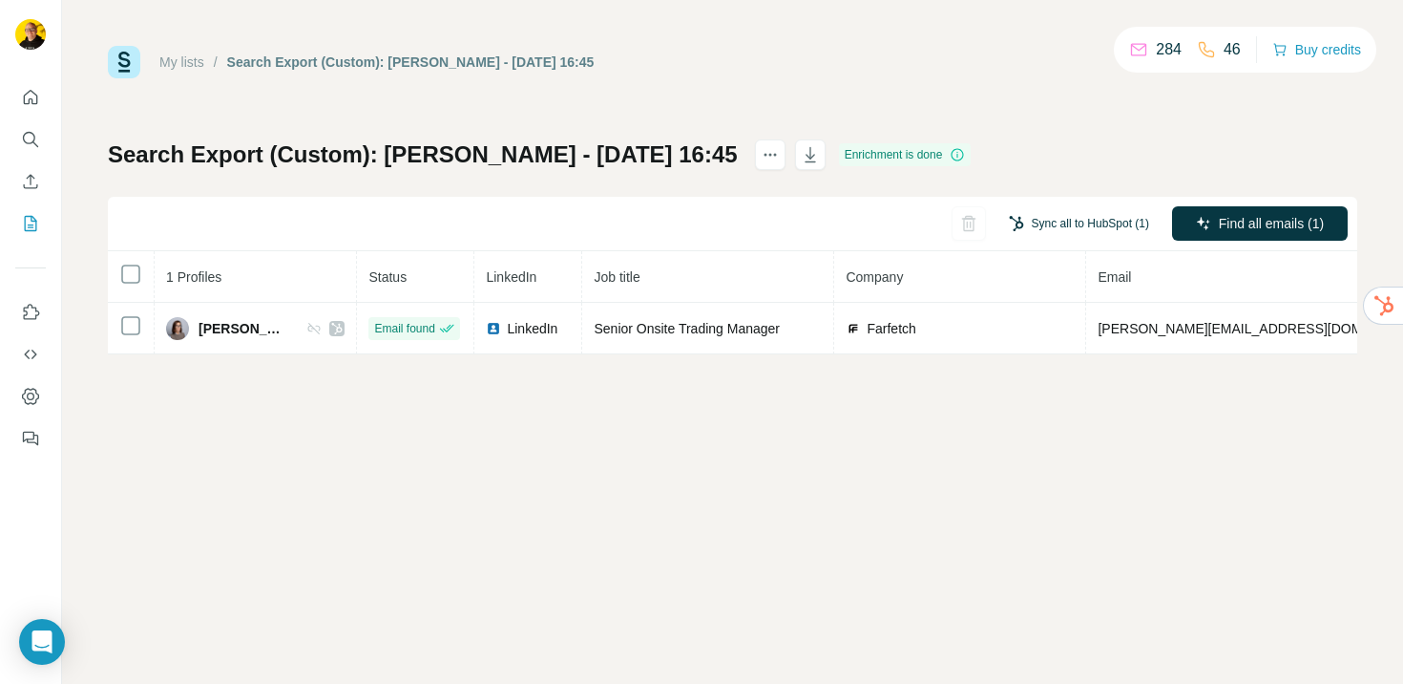
click at [1052, 222] on button "Sync all to HubSpot (1)" at bounding box center [1079, 223] width 167 height 29
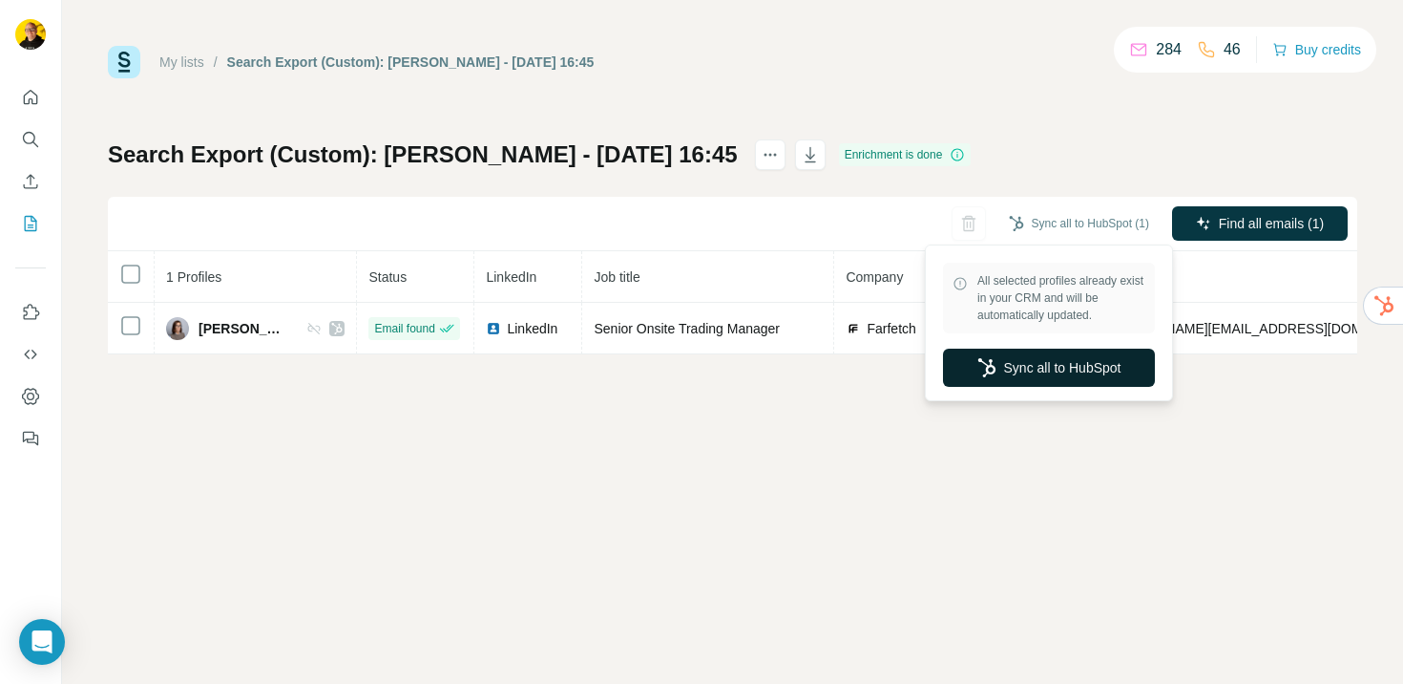
click at [1062, 360] on button "Sync all to HubSpot" at bounding box center [1049, 367] width 212 height 38
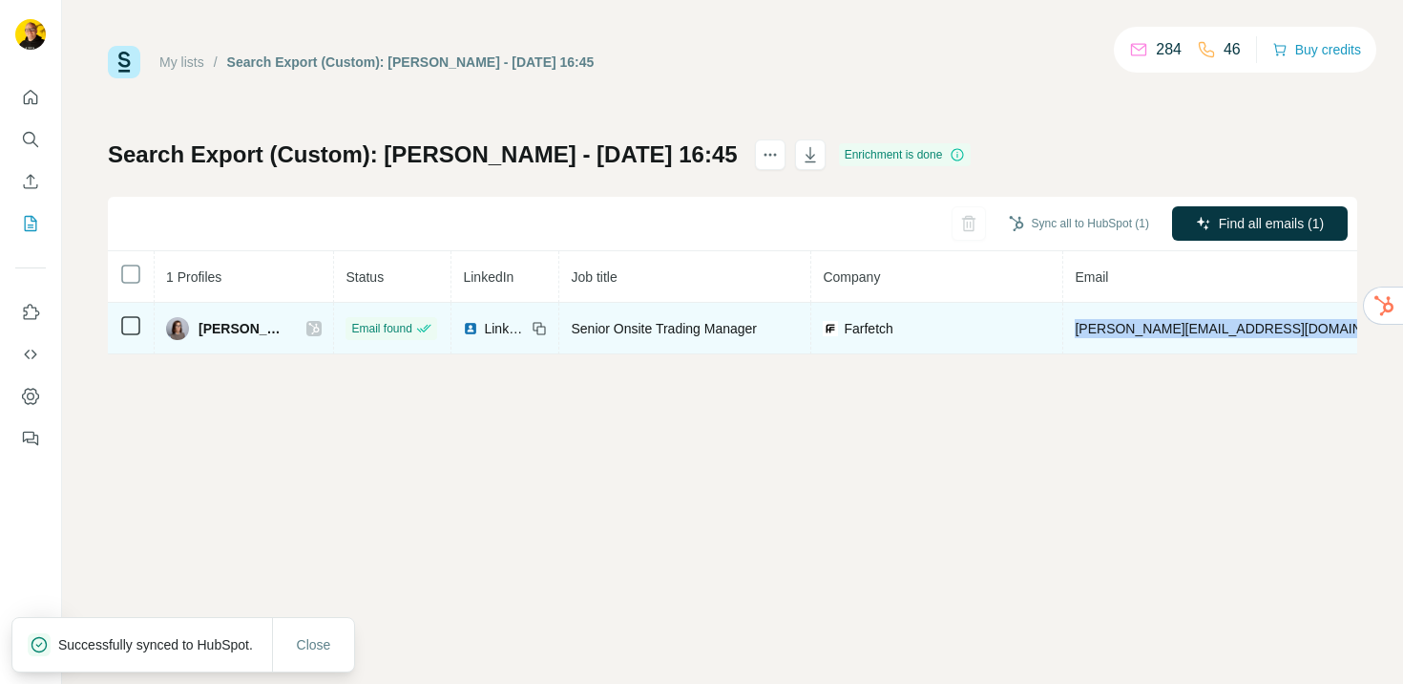
drag, startPoint x: 1057, startPoint y: 329, endPoint x: 1247, endPoint y: 335, distance: 190.1
click at [1247, 335] on tr "[PERSON_NAME] Email found LinkedIn Senior Onsite Trading Manager Farfetch [PERS…" at bounding box center [1004, 329] width 1792 height 52
copy span "[PERSON_NAME][EMAIL_ADDRESS][DOMAIN_NAME]"
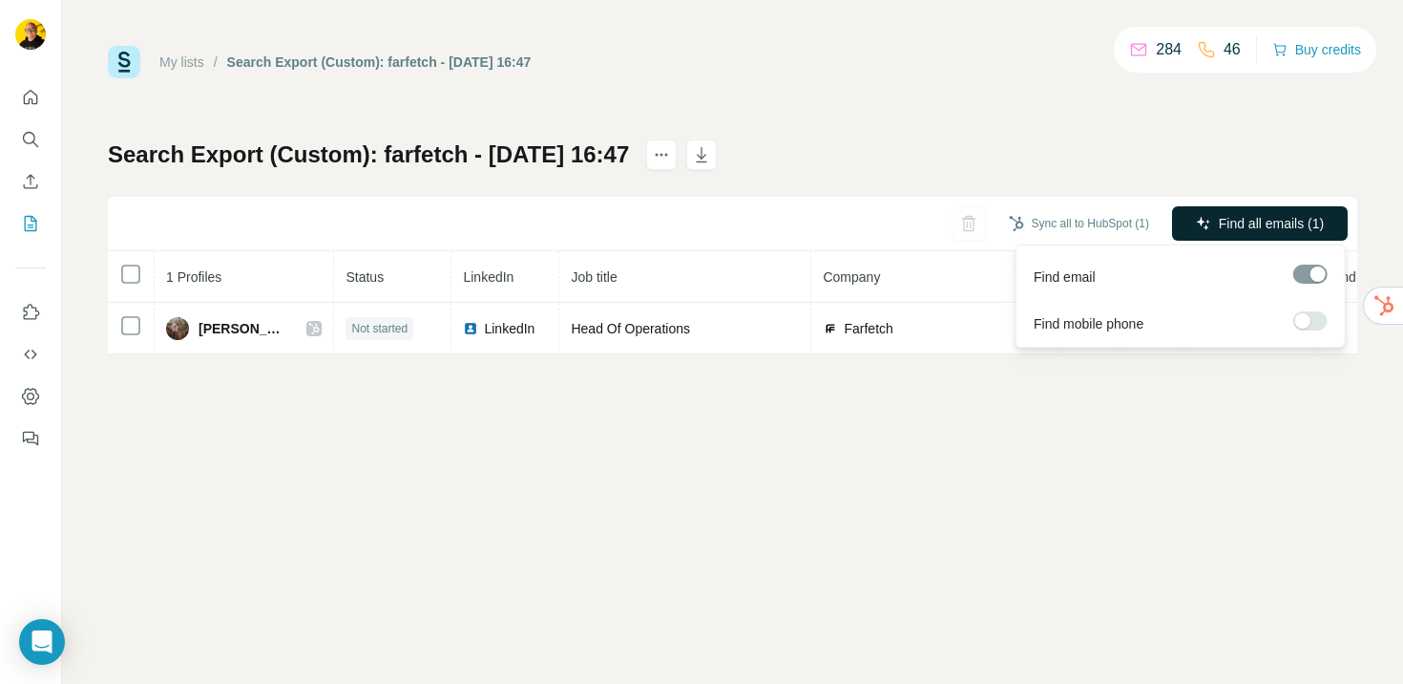
click at [1264, 221] on span "Find all emails (1)" at bounding box center [1271, 223] width 105 height 19
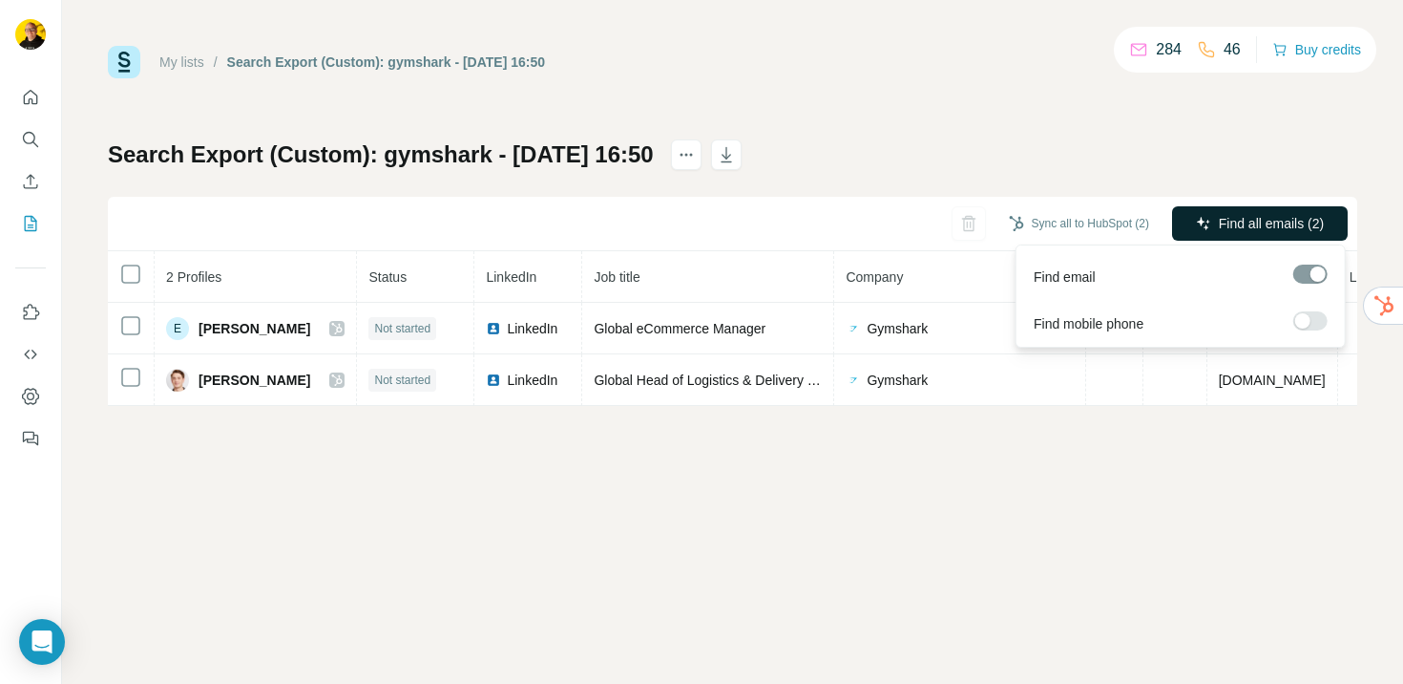
click at [1252, 223] on span "Find all emails (2)" at bounding box center [1271, 223] width 105 height 19
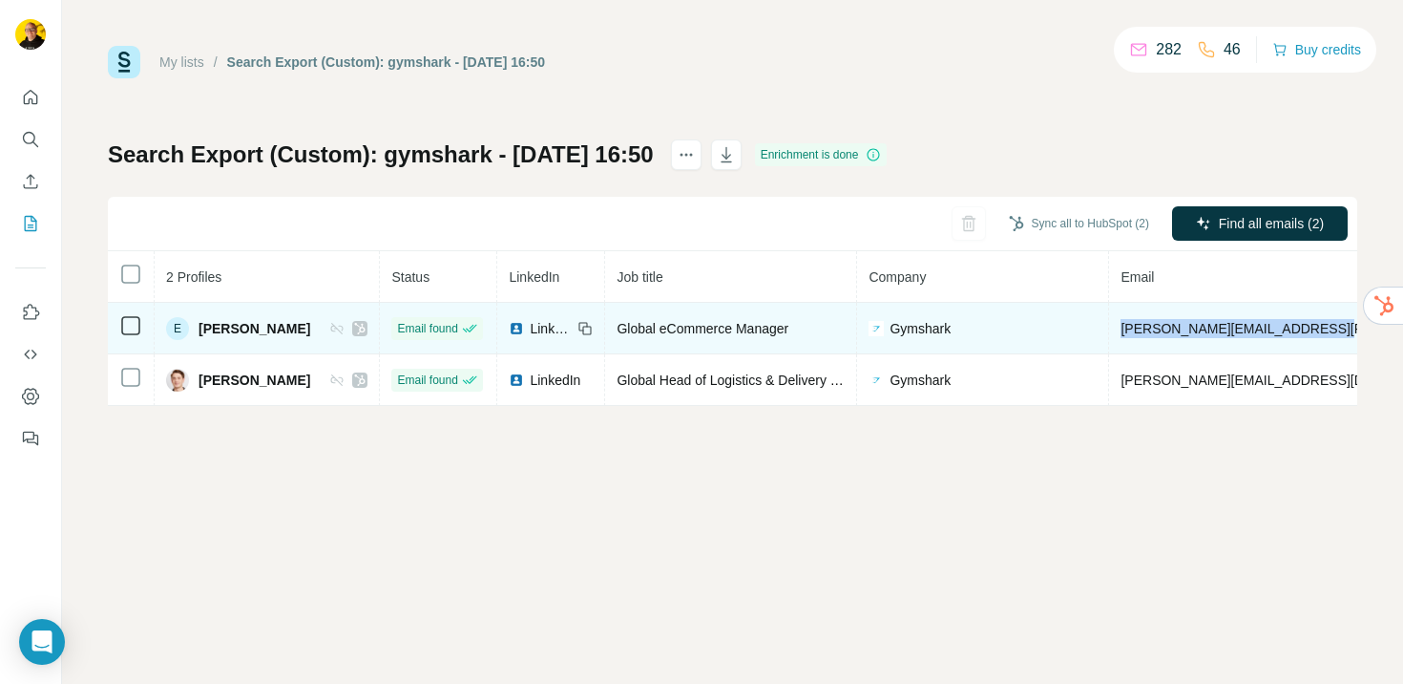
drag, startPoint x: 1085, startPoint y: 329, endPoint x: 1313, endPoint y: 333, distance: 227.2
click at [1313, 333] on td "edward.muldowney@gymshark.com" at bounding box center [1344, 329] width 471 height 52
copy span "edward.muldowney@gymshark.com"
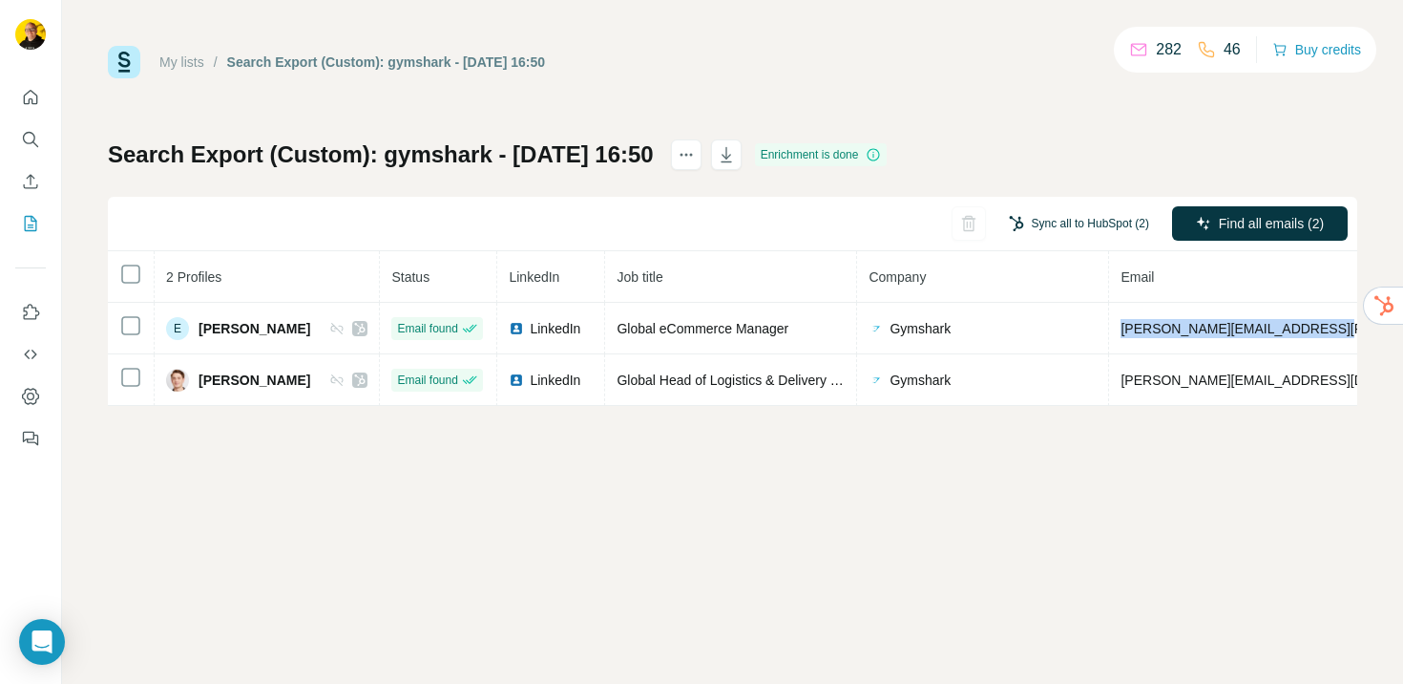
click at [1099, 224] on button "Sync all to HubSpot (2)" at bounding box center [1079, 223] width 167 height 29
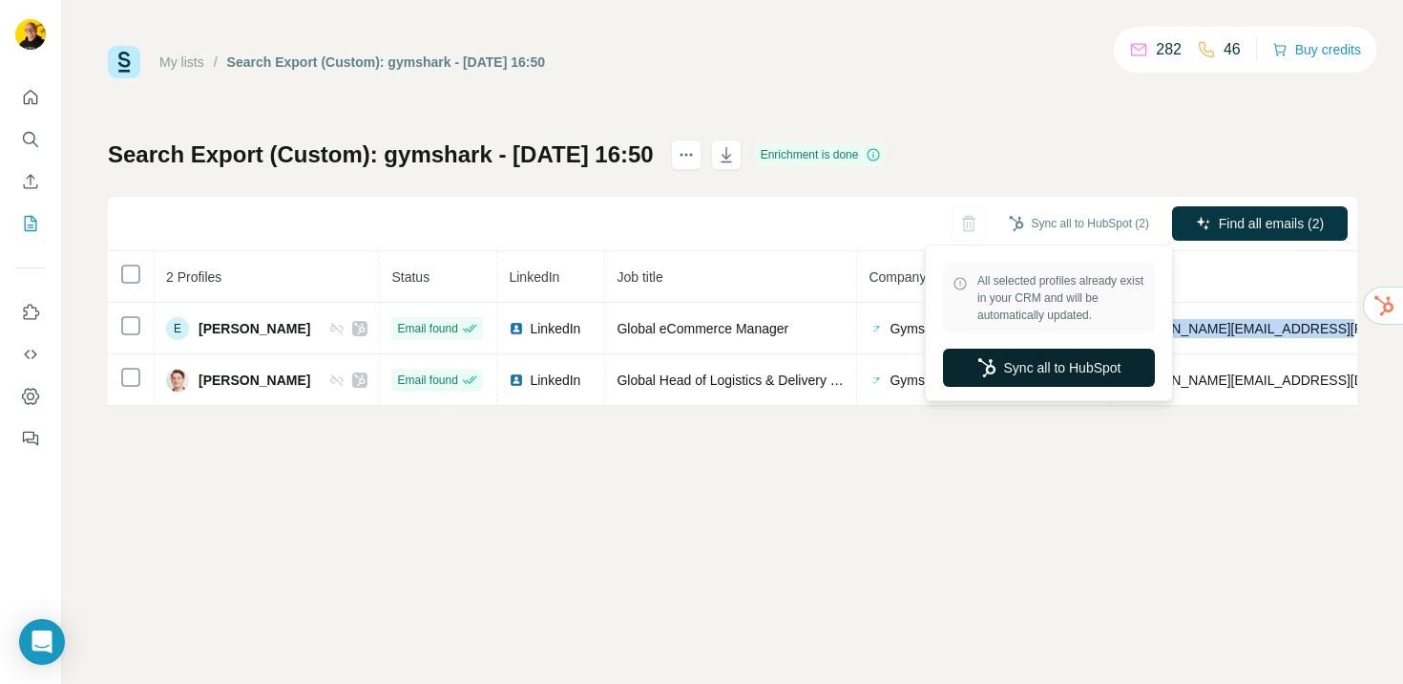
click at [1070, 369] on button "Sync all to HubSpot" at bounding box center [1049, 367] width 212 height 38
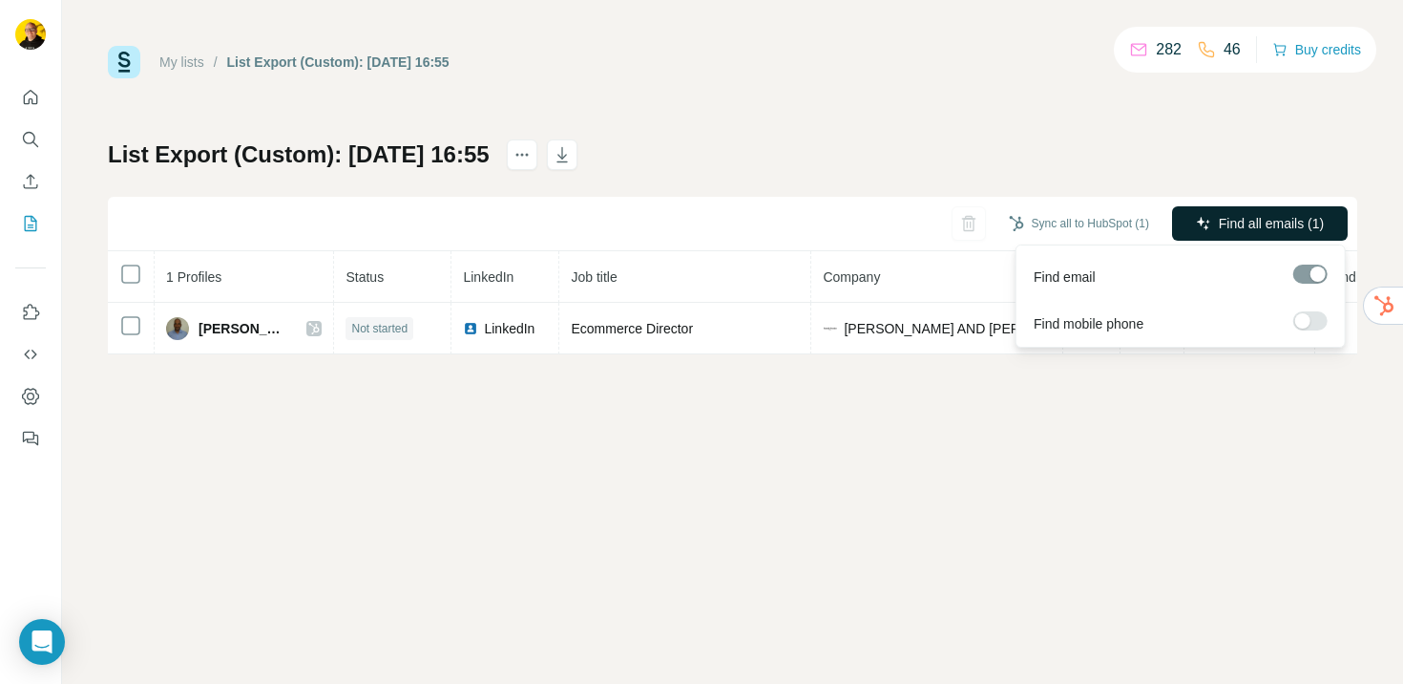
click at [1235, 222] on span "Find all emails (1)" at bounding box center [1271, 223] width 105 height 19
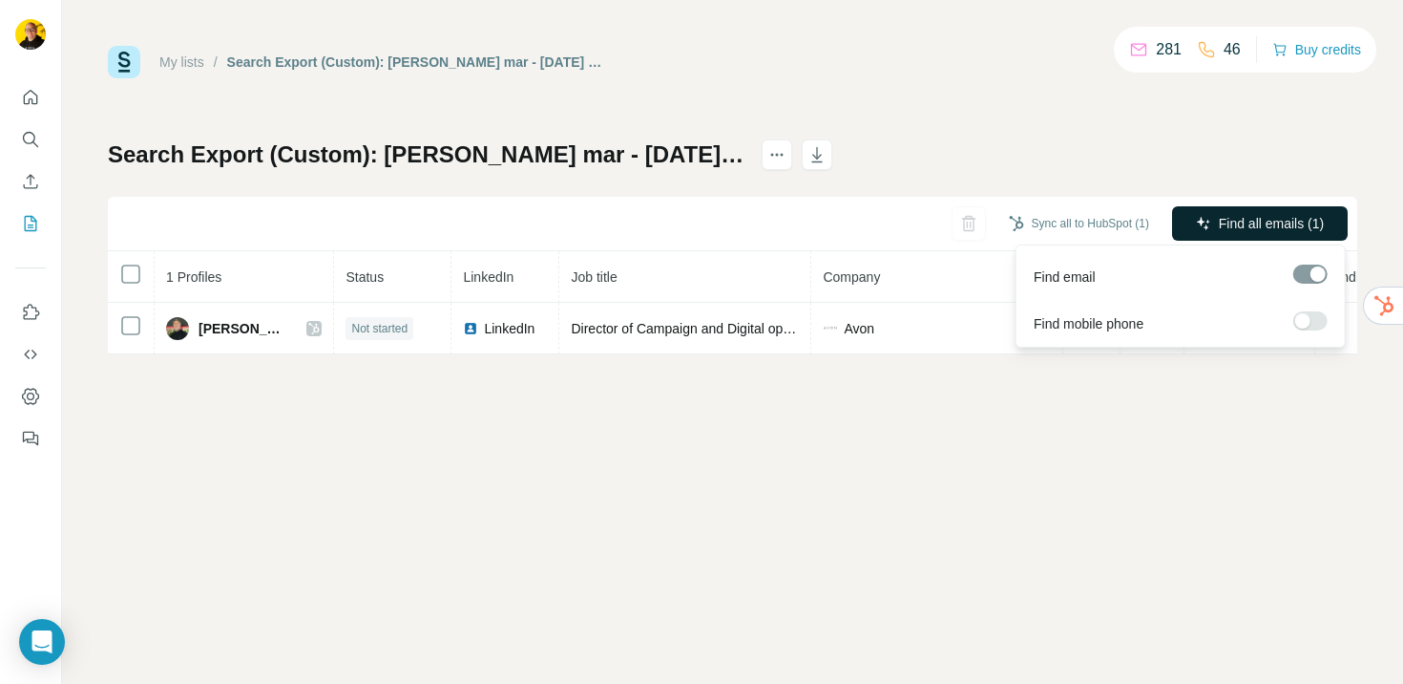
click at [1183, 219] on button "Find all emails (1)" at bounding box center [1260, 223] width 176 height 34
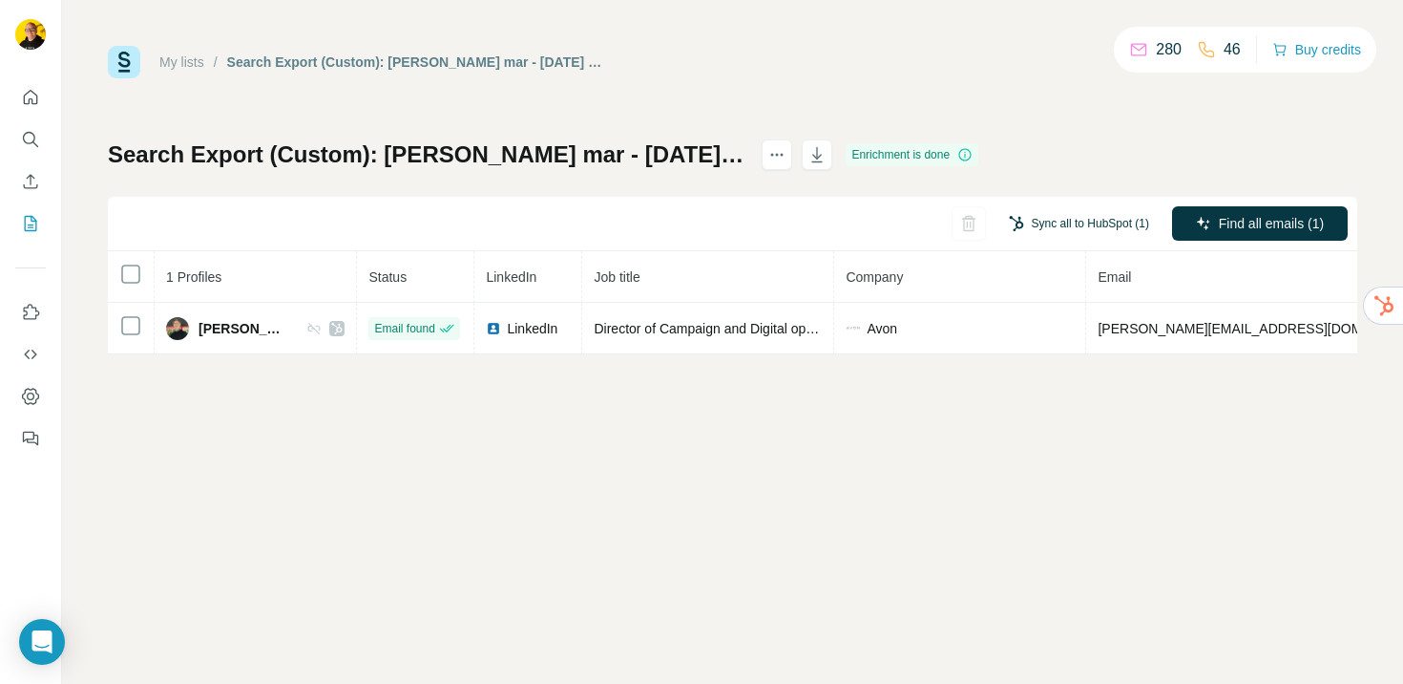
click at [1084, 213] on button "Sync all to HubSpot (1)" at bounding box center [1079, 223] width 167 height 29
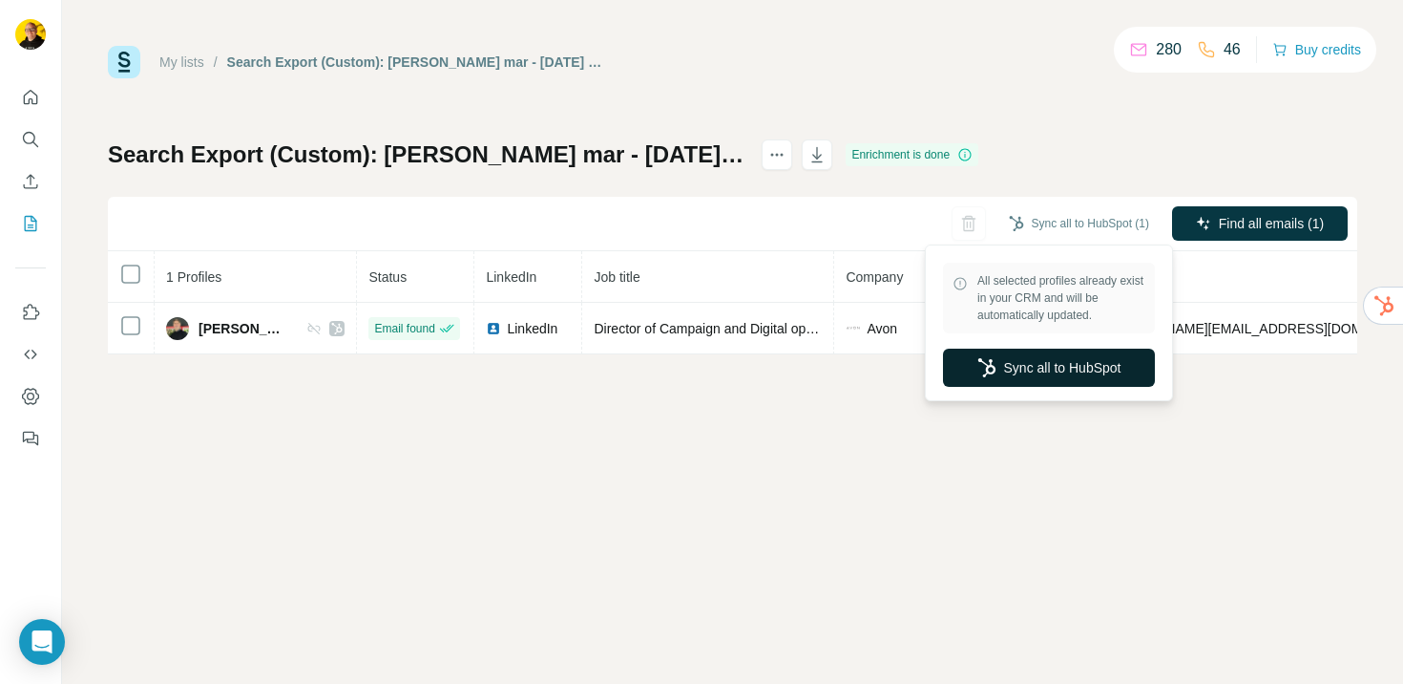
click at [1049, 371] on button "Sync all to HubSpot" at bounding box center [1049, 367] width 212 height 38
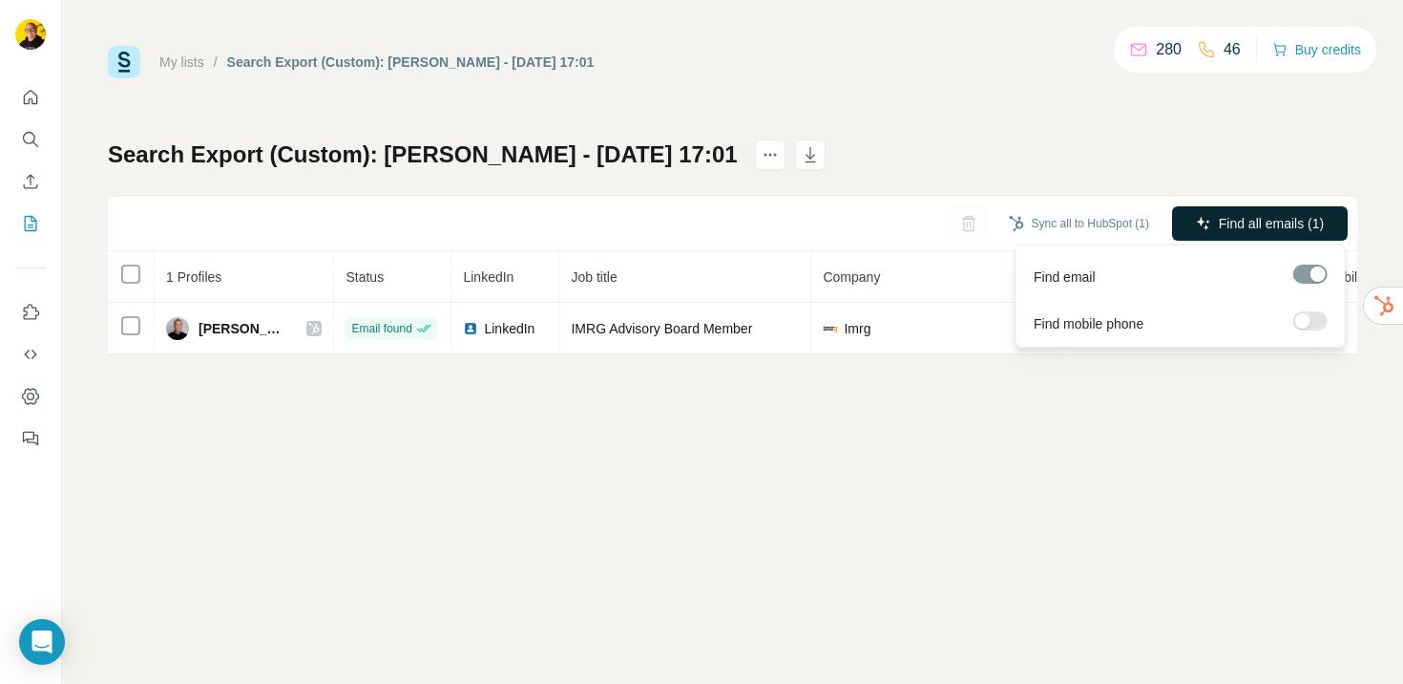
click at [1238, 219] on span "Find all emails (1)" at bounding box center [1271, 223] width 105 height 19
